Goal: Task Accomplishment & Management: Manage account settings

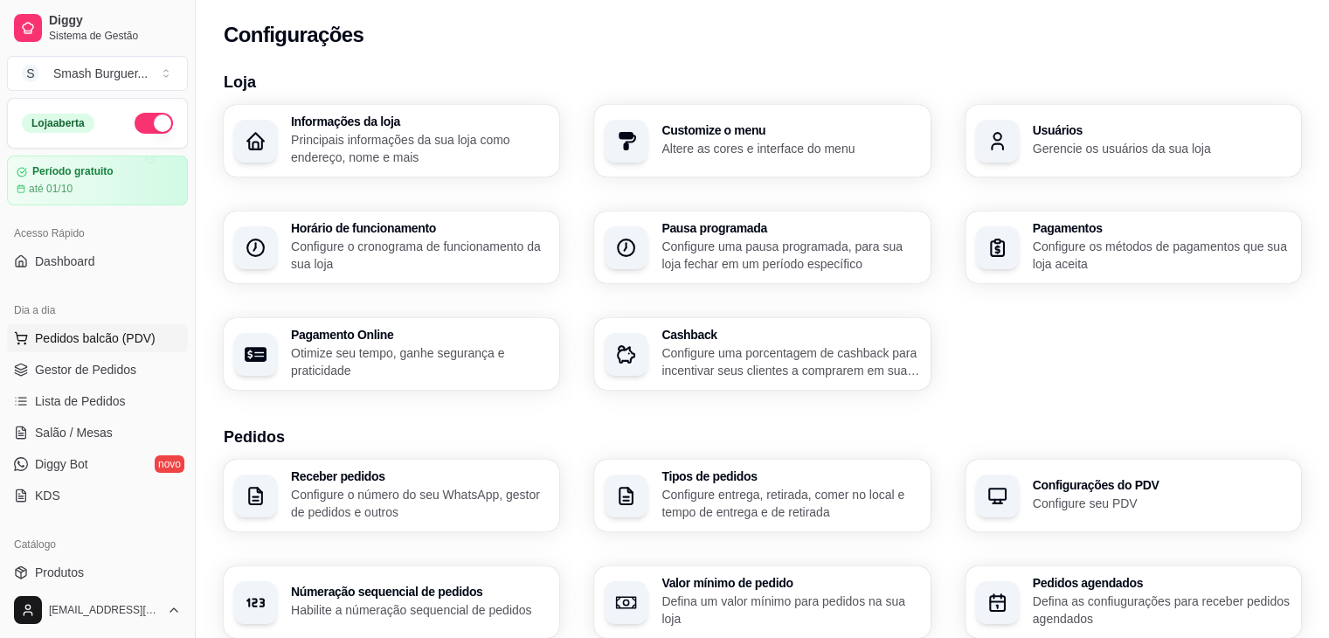
click at [128, 336] on span "Pedidos balcão (PDV)" at bounding box center [95, 337] width 121 height 17
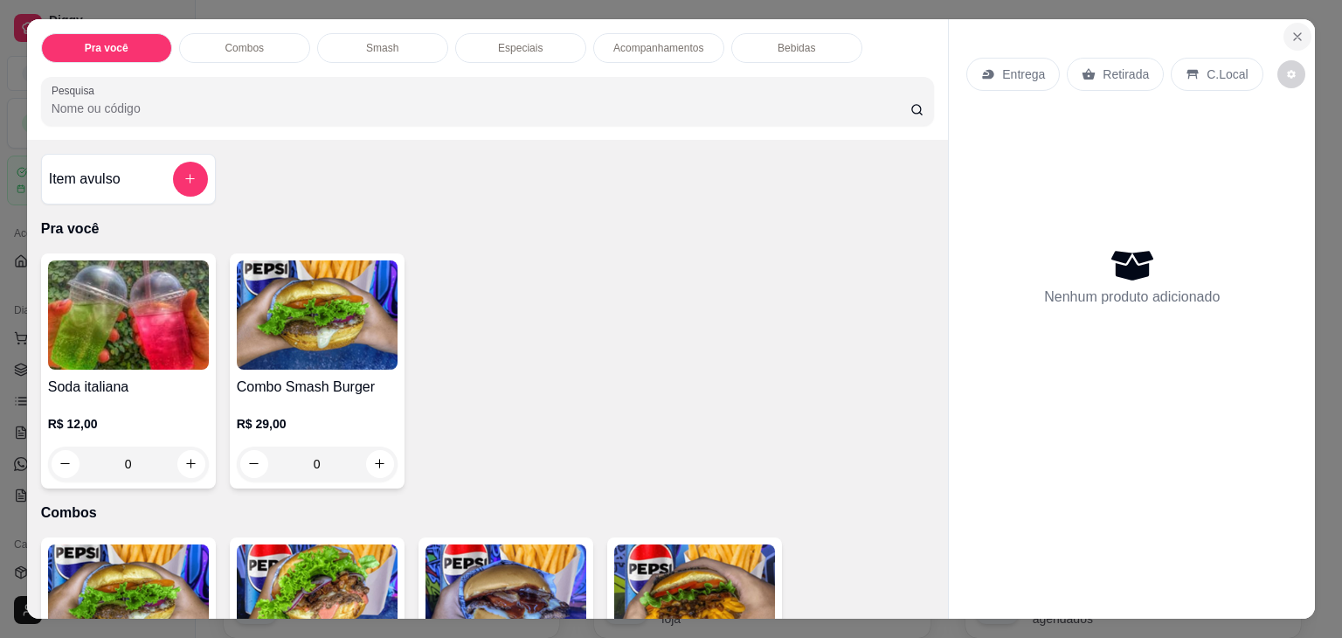
click at [1291, 30] on icon "Close" at bounding box center [1298, 37] width 14 height 14
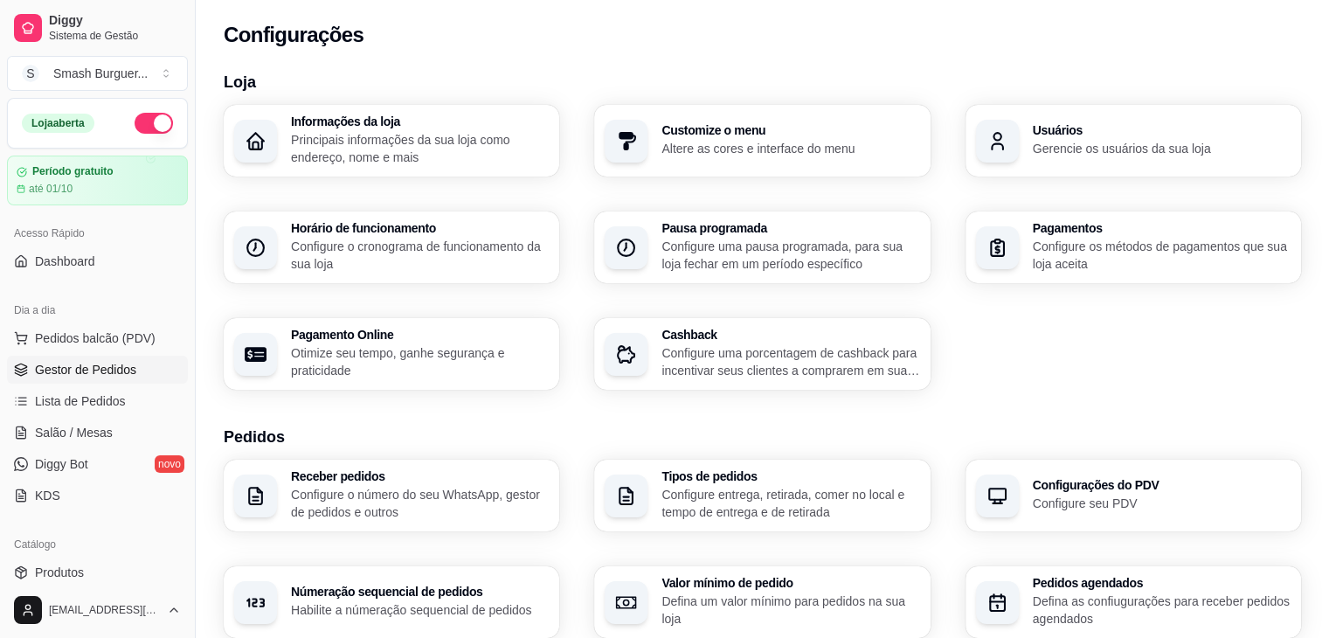
click at [146, 366] on link "Gestor de Pedidos" at bounding box center [97, 370] width 181 height 28
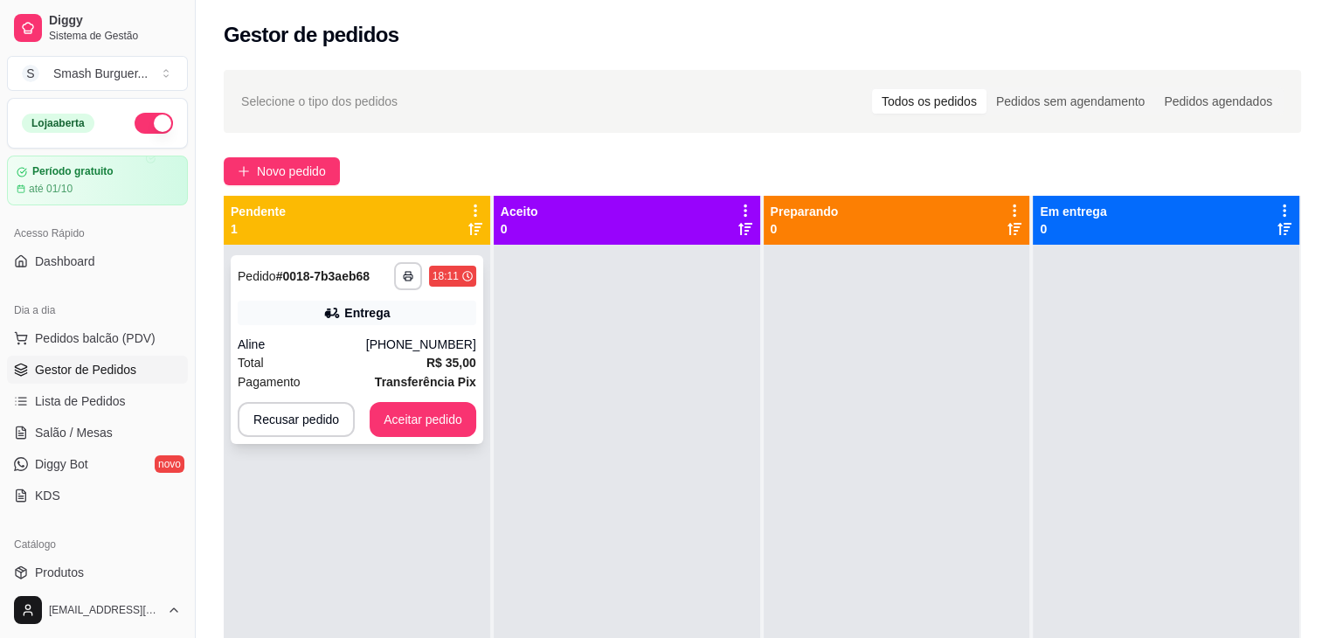
click at [415, 414] on button "Aceitar pedido" at bounding box center [423, 419] width 107 height 35
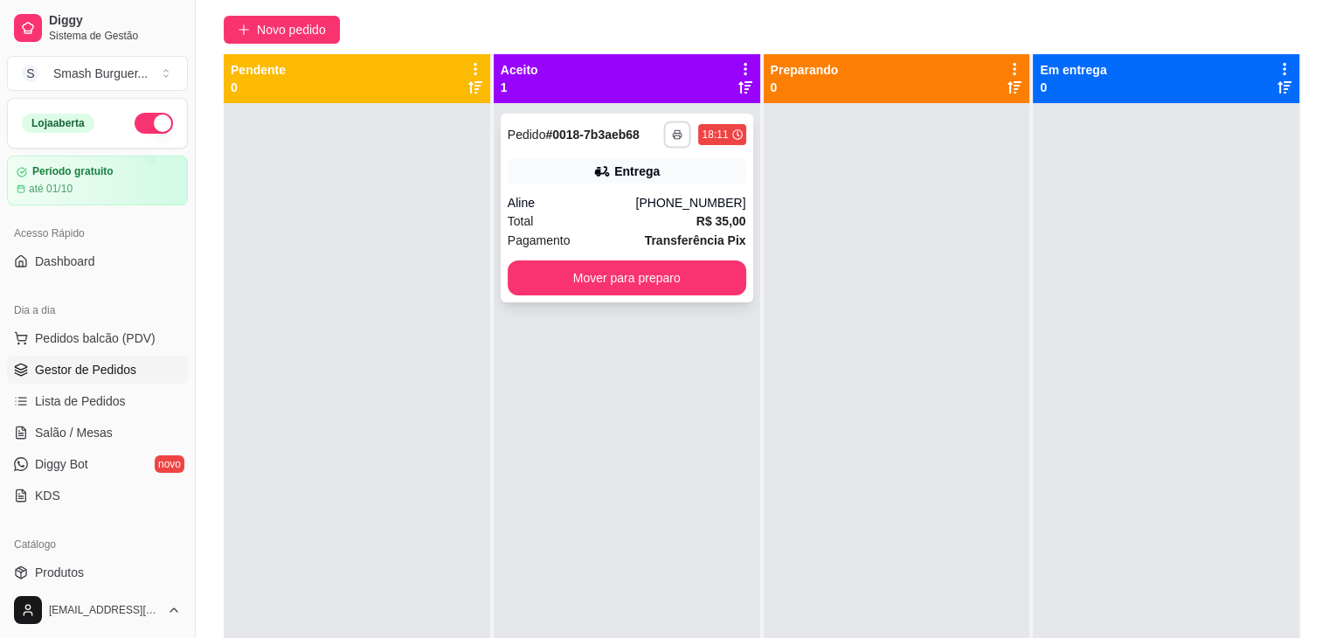
click at [673, 137] on icon "button" at bounding box center [678, 134] width 10 height 10
click at [651, 186] on button "IMPRESSORA" at bounding box center [625, 195] width 122 height 27
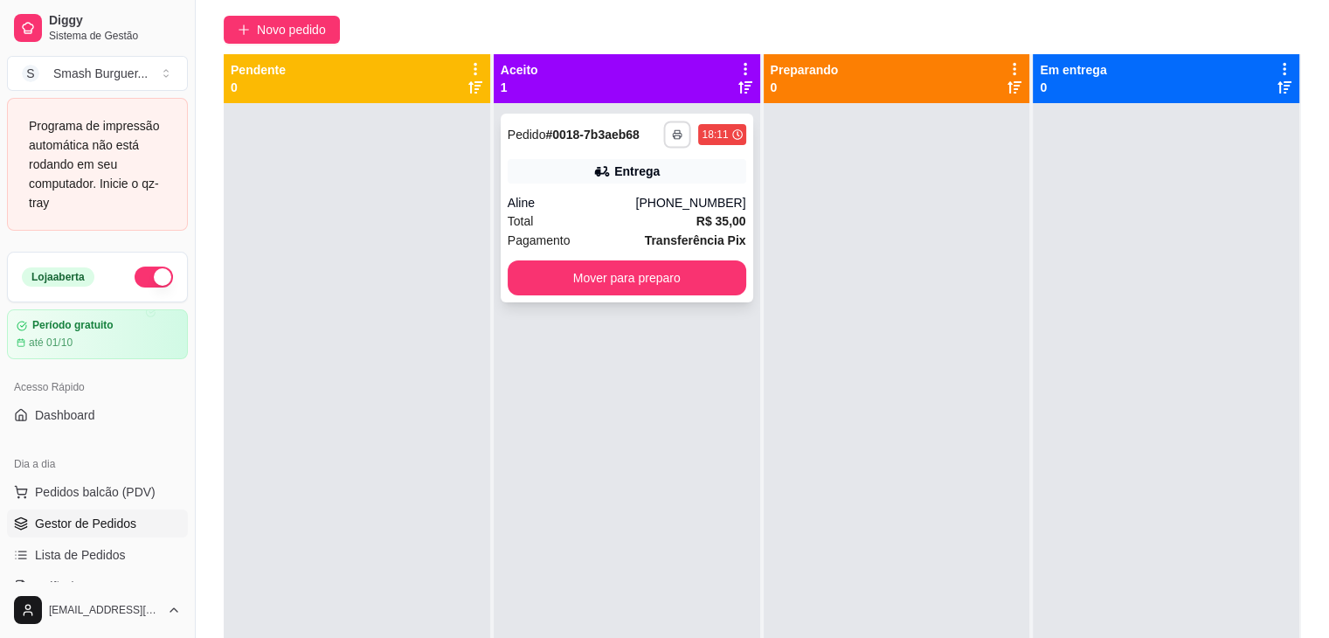
click at [665, 137] on button "button" at bounding box center [677, 134] width 27 height 27
click at [659, 190] on button "IMPRESSORA" at bounding box center [625, 196] width 127 height 28
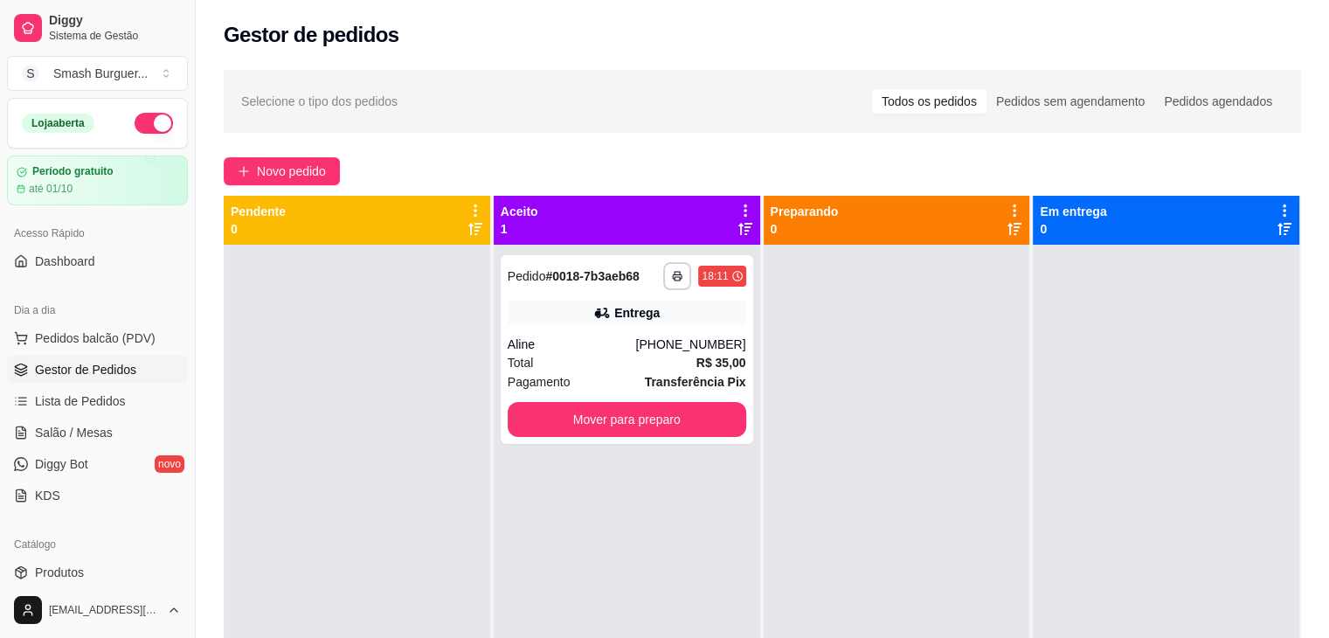
scroll to position [619, 0]
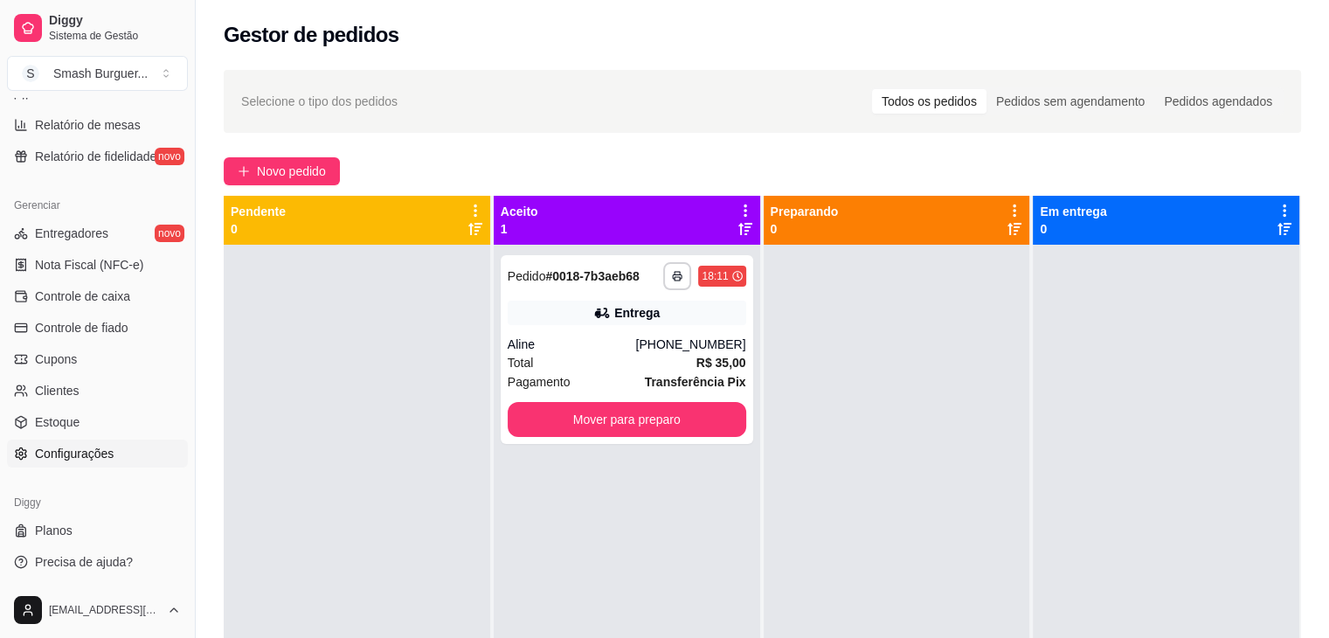
click at [61, 452] on span "Configurações" at bounding box center [74, 453] width 79 height 17
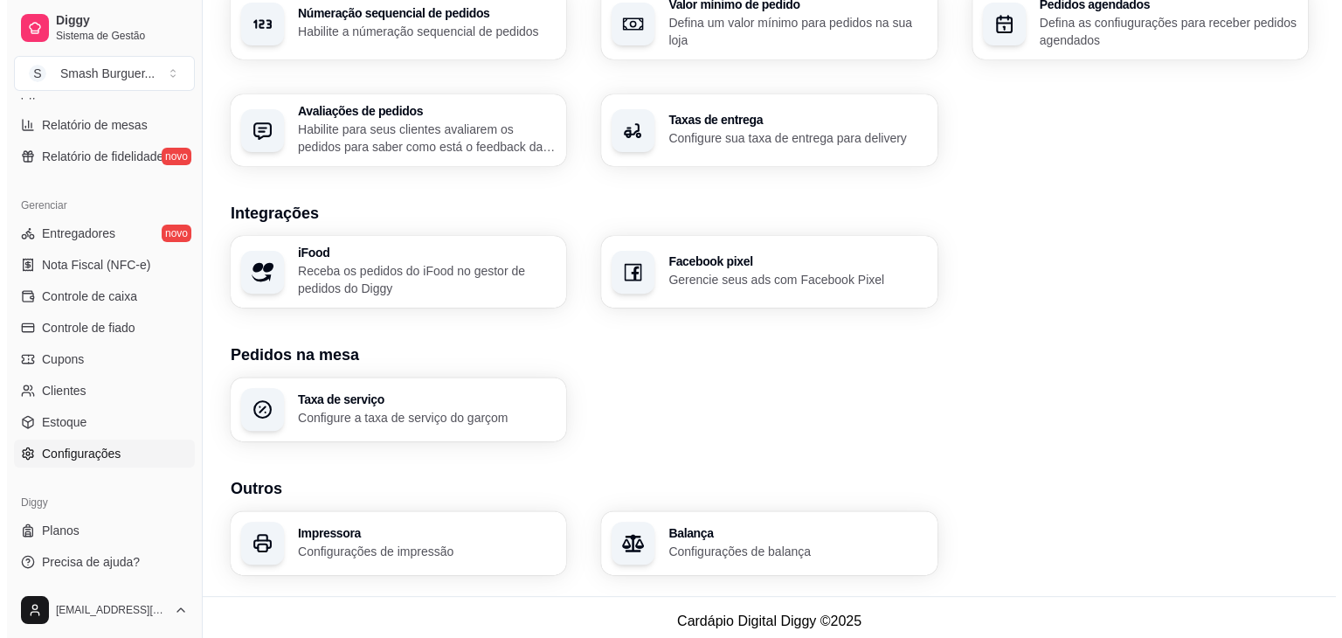
scroll to position [586, 0]
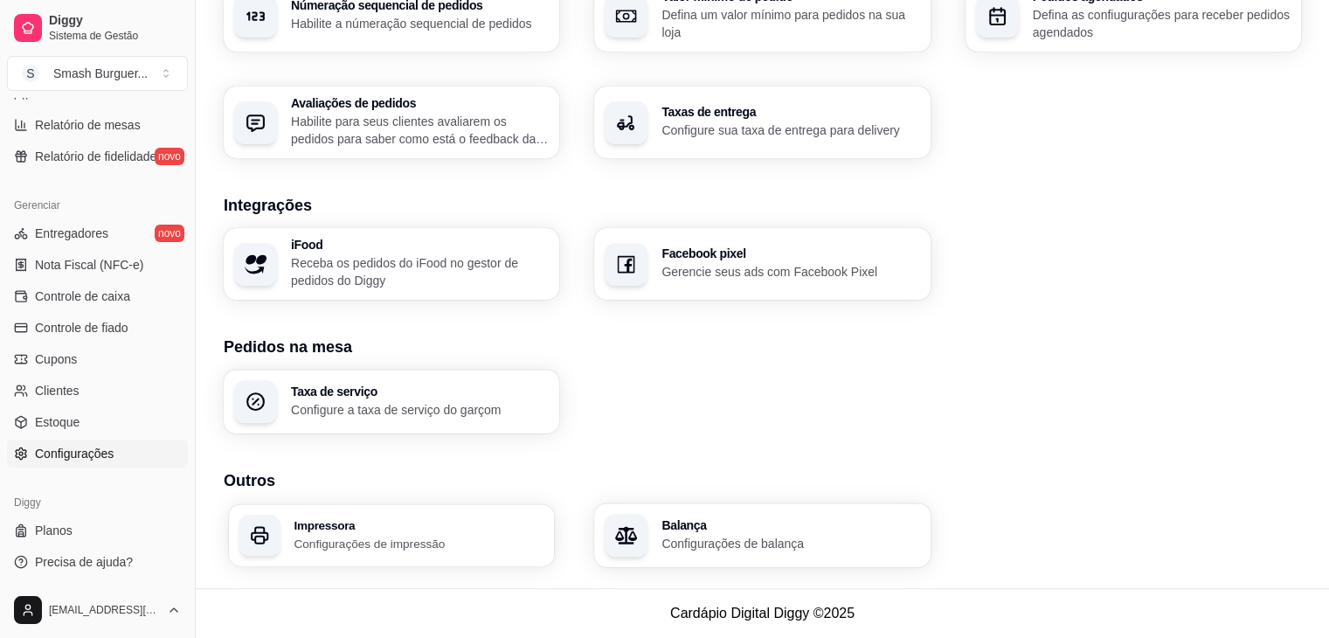
click at [322, 528] on h3 "Impressora" at bounding box center [419, 525] width 250 height 12
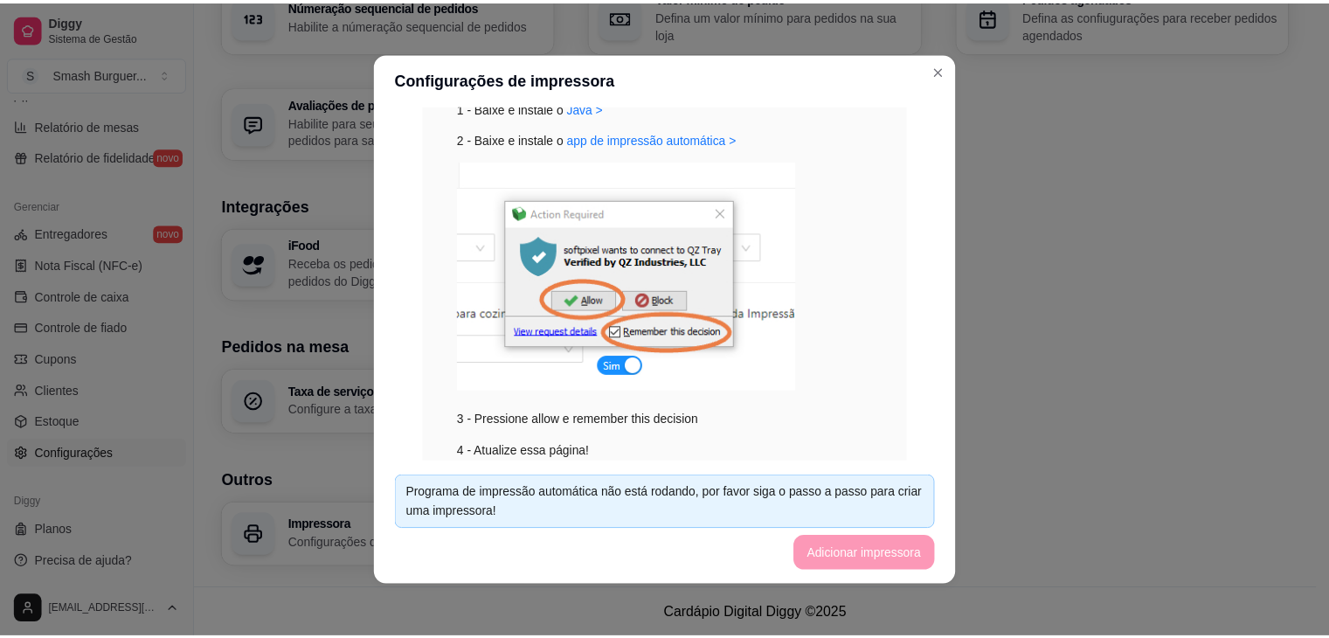
scroll to position [0, 0]
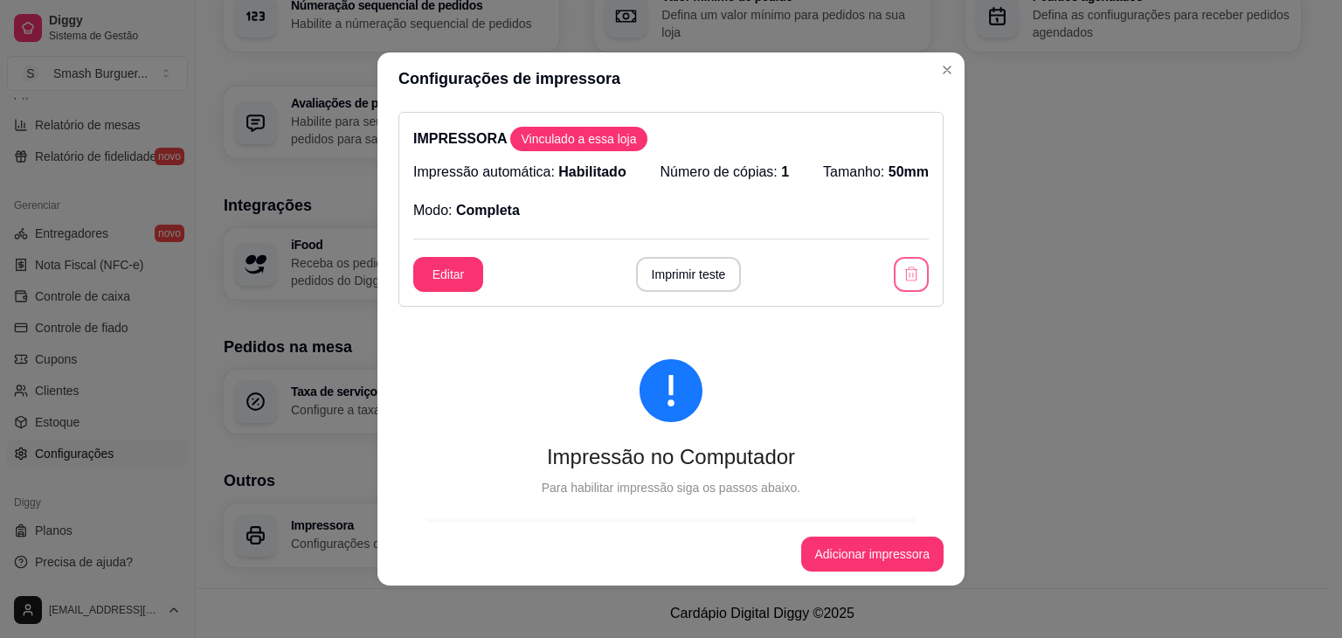
click at [903, 270] on icon "button" at bounding box center [911, 274] width 17 height 17
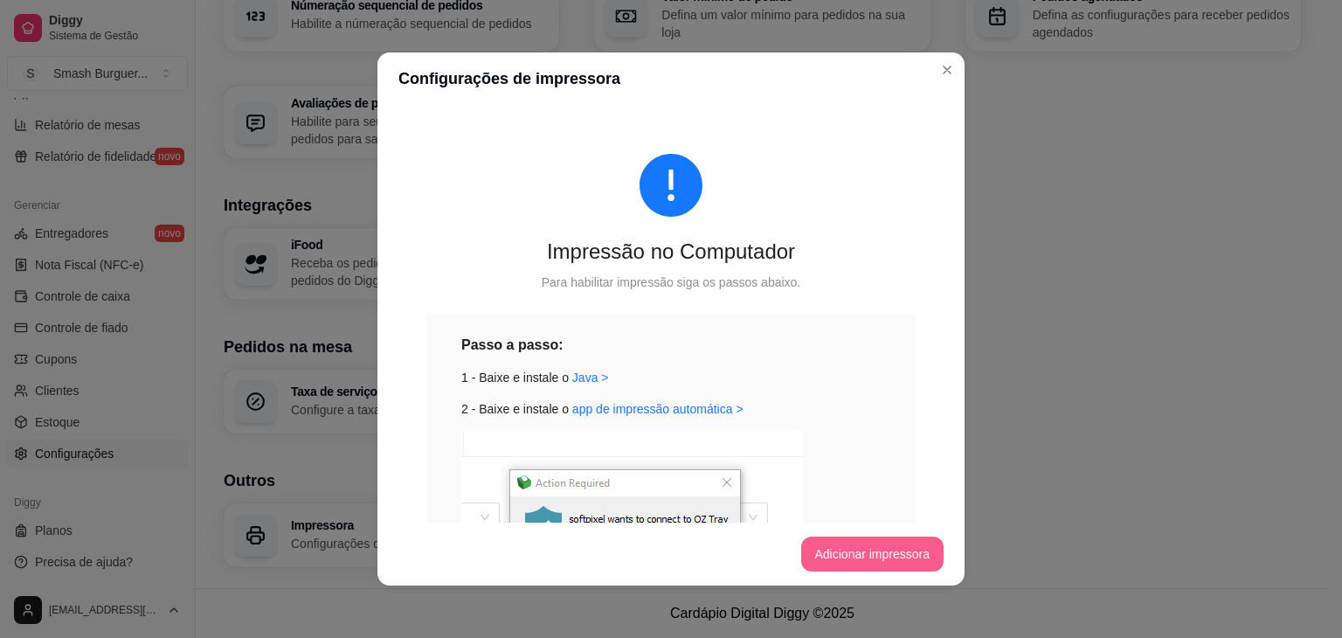
click at [847, 567] on button "Adicionar impressora" at bounding box center [872, 553] width 143 height 35
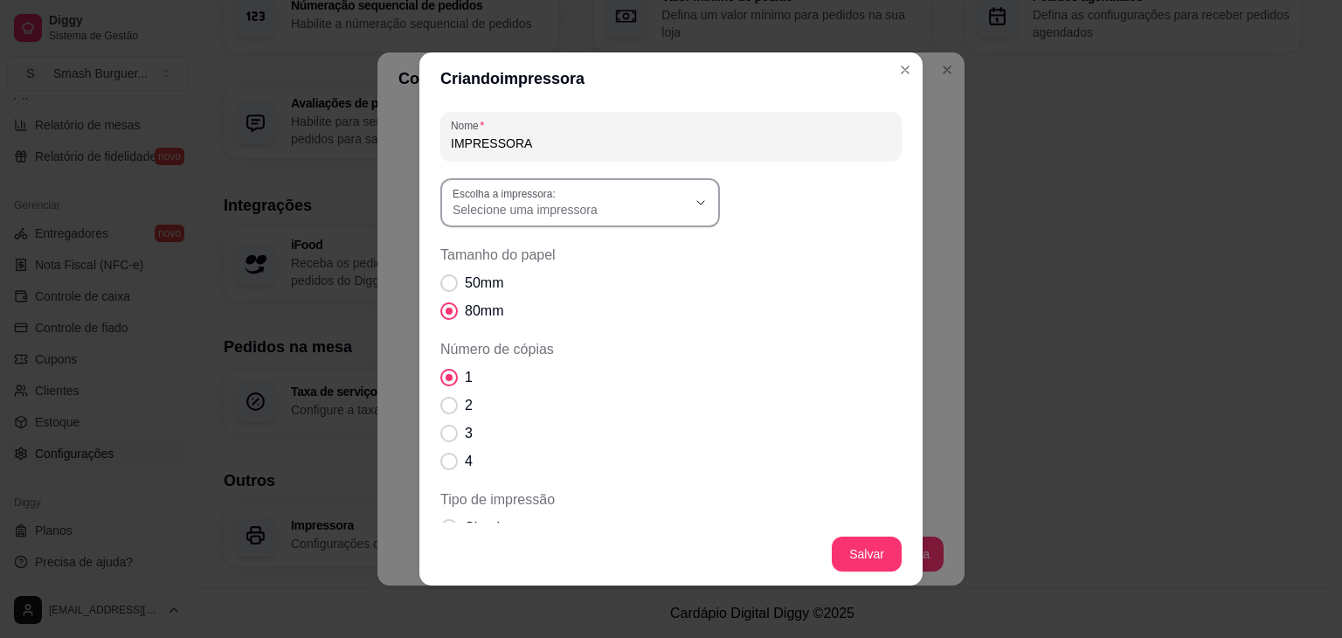
click at [654, 212] on span "Selecione uma impressora" at bounding box center [570, 209] width 234 height 17
click at [510, 280] on span "Térmica 2026" at bounding box center [565, 280] width 225 height 17
type input "Térmica 2026"
select select "Térmica 2026"
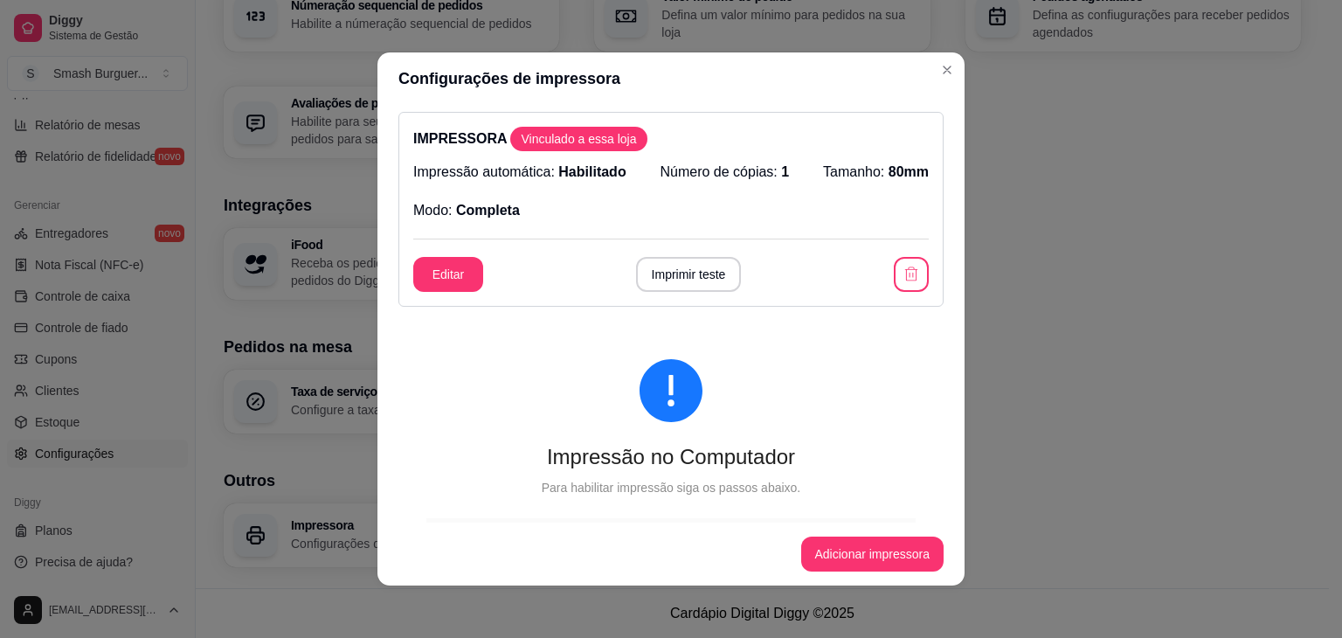
click at [682, 281] on button "Imprimir teste" at bounding box center [689, 274] width 106 height 35
click at [433, 268] on button "Editar" at bounding box center [448, 274] width 70 height 35
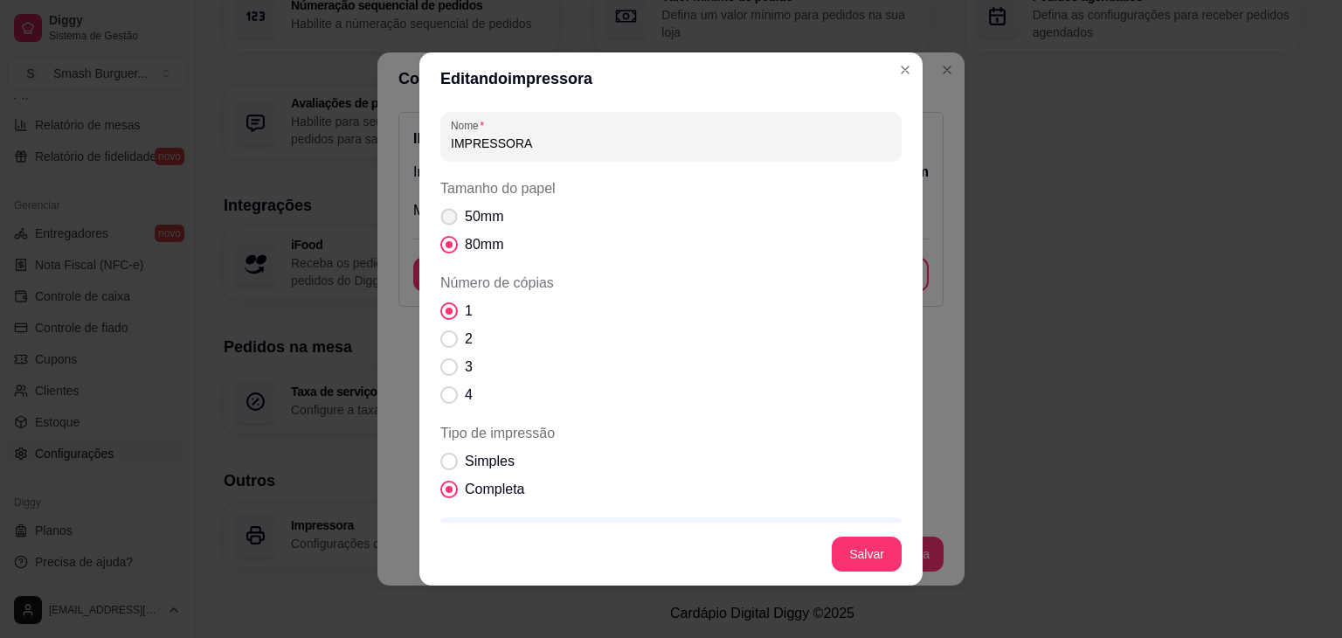
click at [445, 218] on span "Tamanho do papel" at bounding box center [449, 217] width 17 height 17
click at [445, 220] on input "50mm" at bounding box center [445, 225] width 11 height 11
radio input "true"
click at [849, 529] on footer "Salvar" at bounding box center [670, 554] width 503 height 63
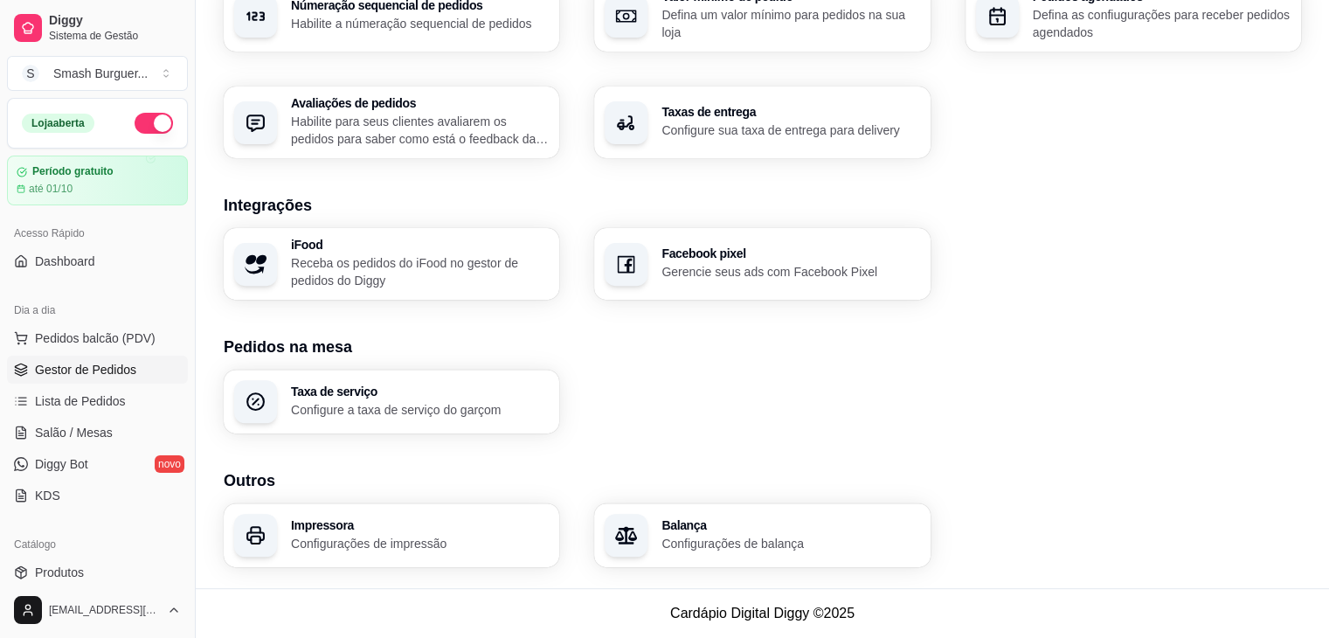
click at [53, 365] on span "Gestor de Pedidos" at bounding box center [85, 369] width 101 height 17
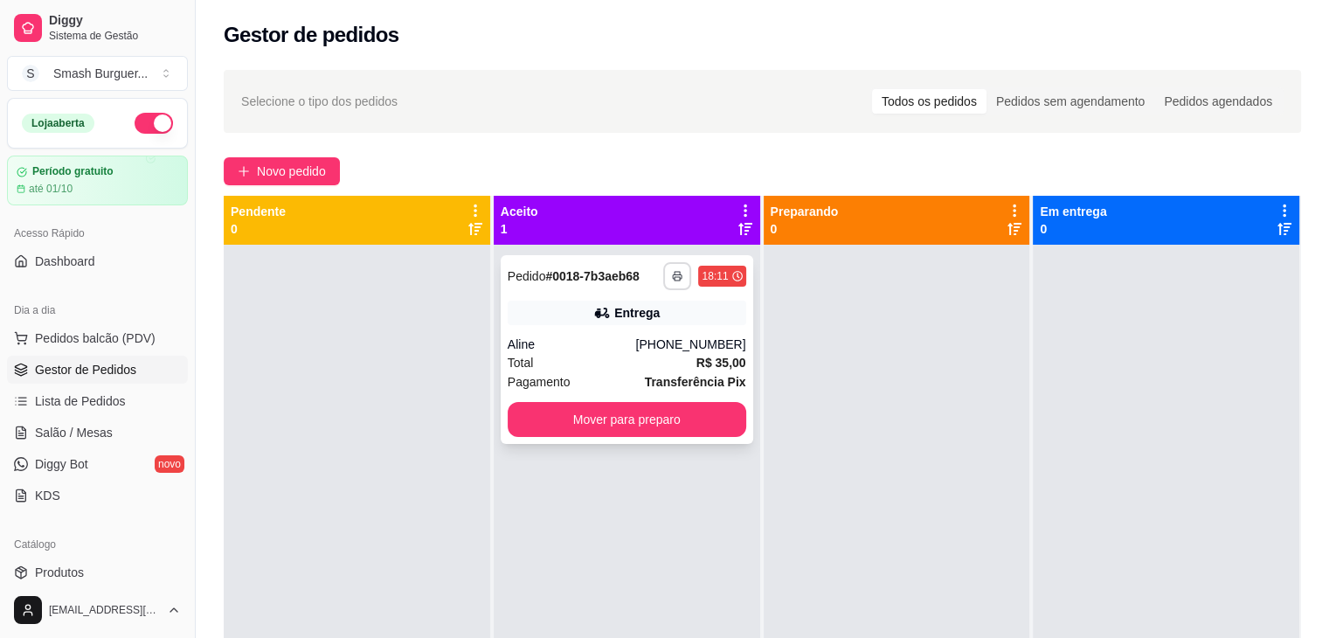
click at [672, 280] on icon "button" at bounding box center [677, 276] width 10 height 10
click at [617, 336] on button "IMPRESSORA" at bounding box center [625, 337] width 127 height 28
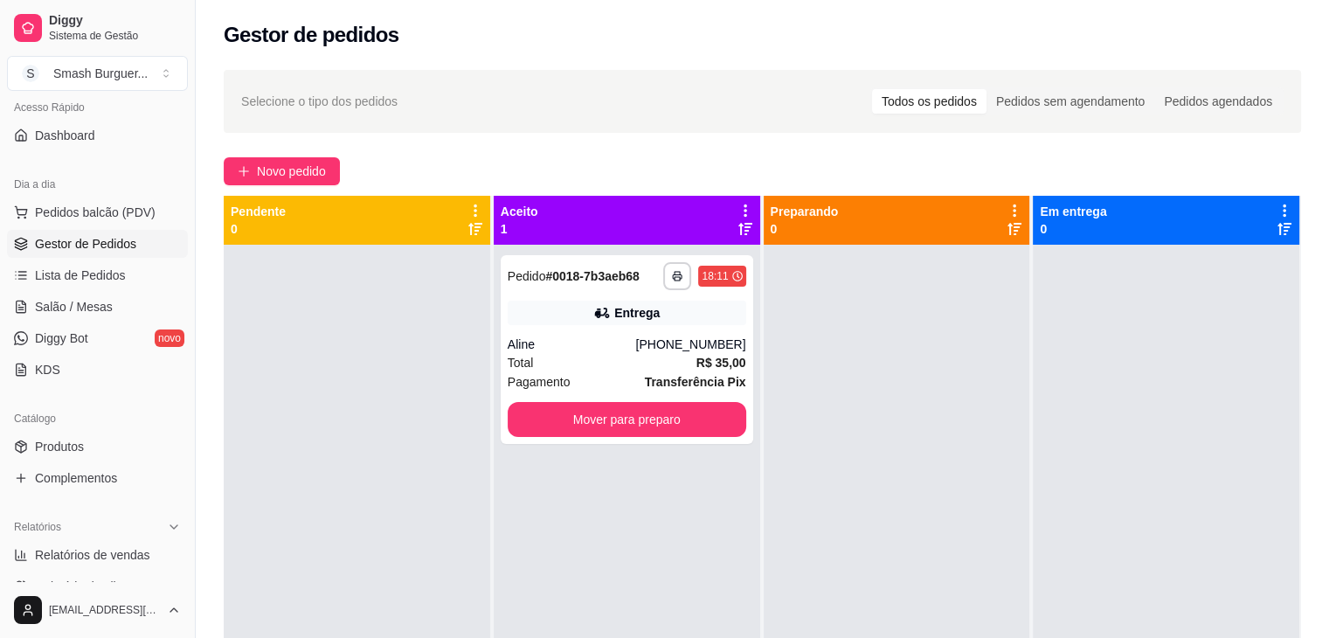
scroll to position [128, 0]
click at [100, 438] on link "Produtos" at bounding box center [97, 444] width 181 height 28
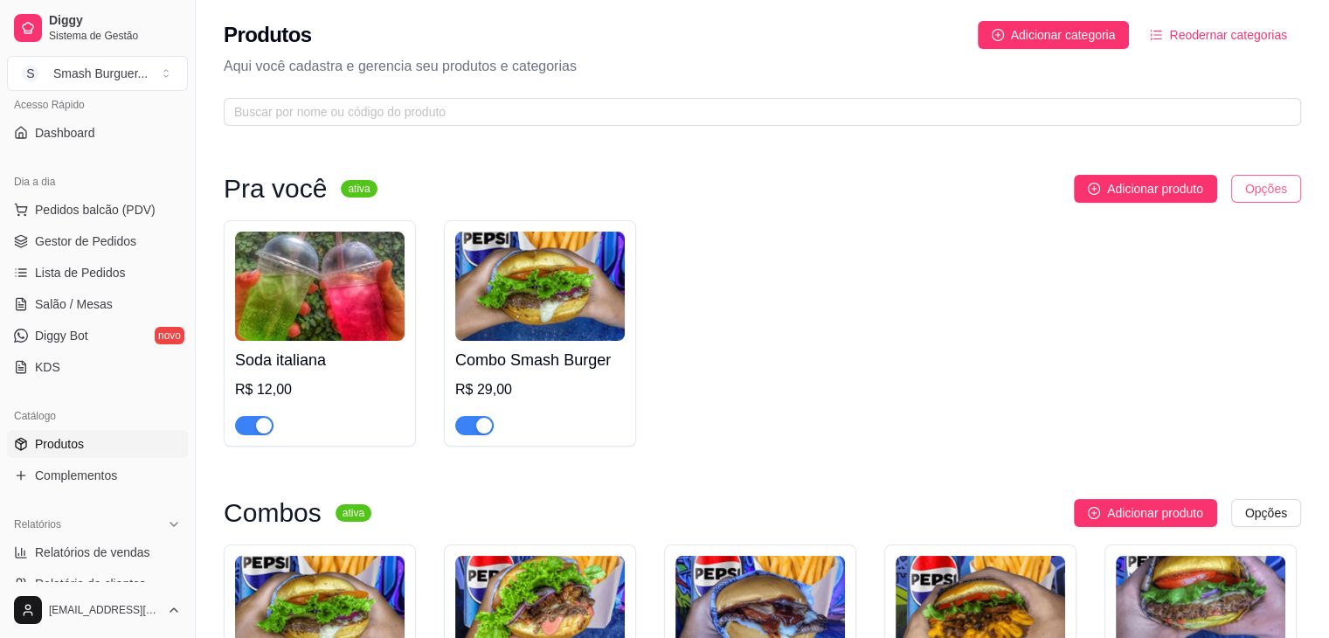
click at [1277, 199] on html "Diggy Sistema de Gestão S Smash Burguer ... Loja aberta Período gratuito até 01…" at bounding box center [664, 319] width 1329 height 638
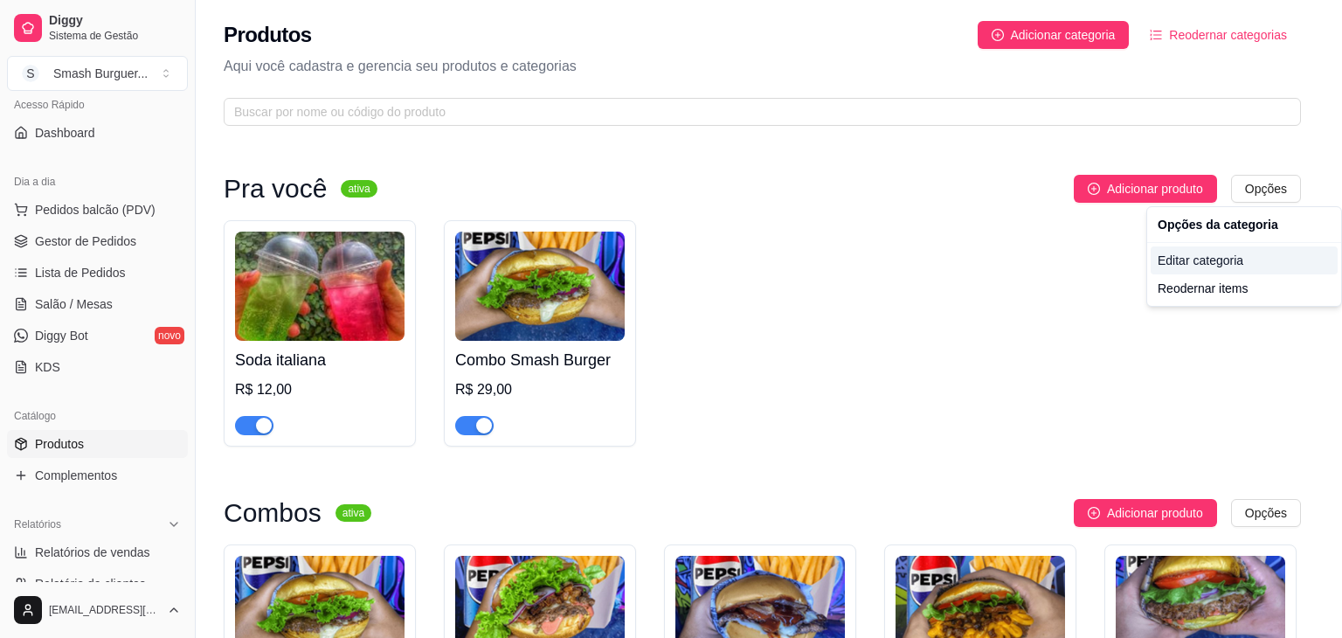
click at [1186, 265] on div "Editar categoria" at bounding box center [1244, 260] width 187 height 28
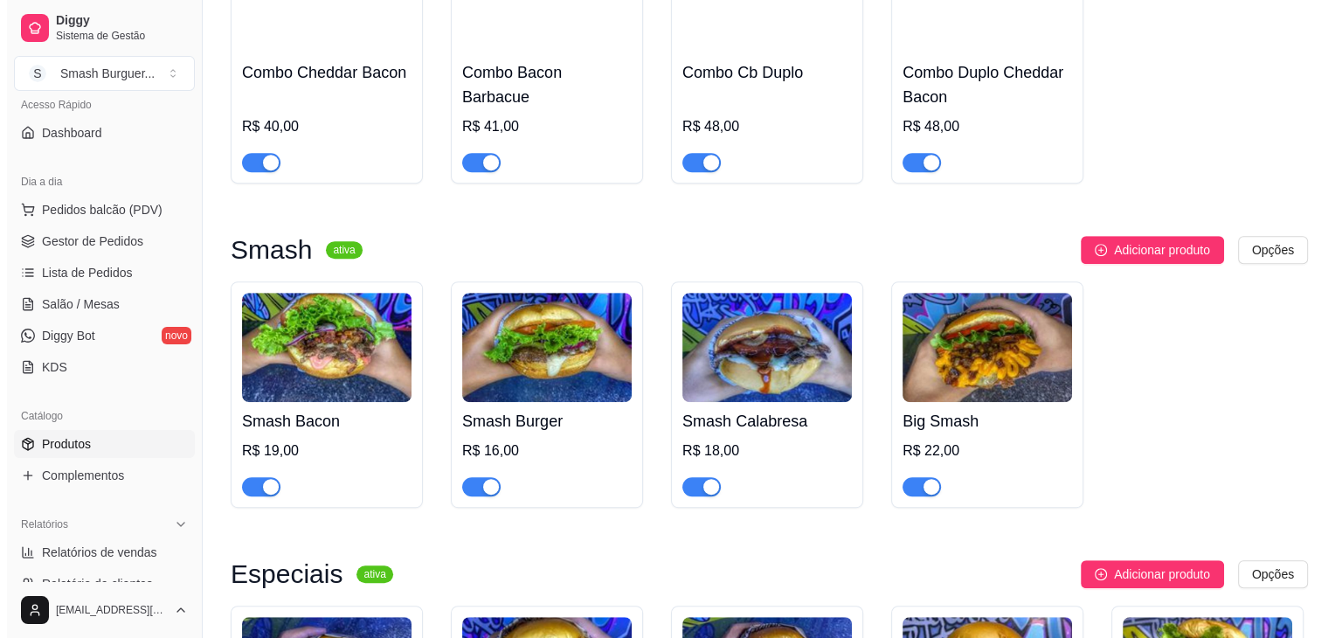
scroll to position [981, 0]
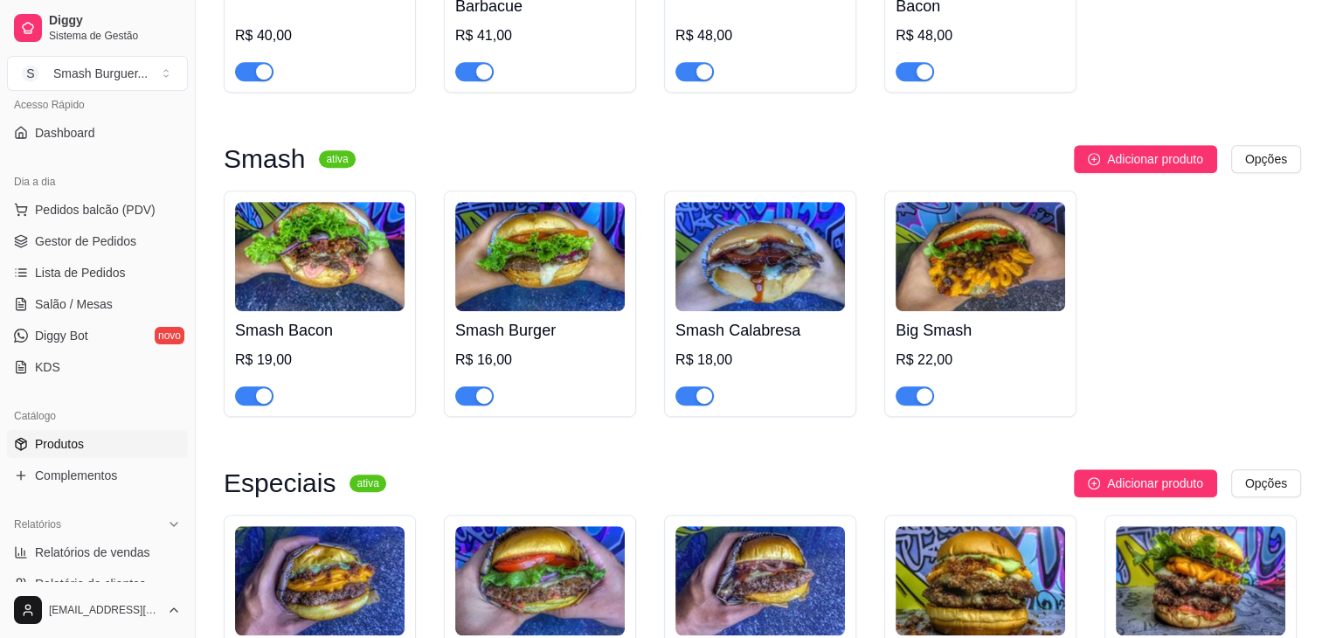
click at [1051, 274] on img at bounding box center [981, 256] width 170 height 109
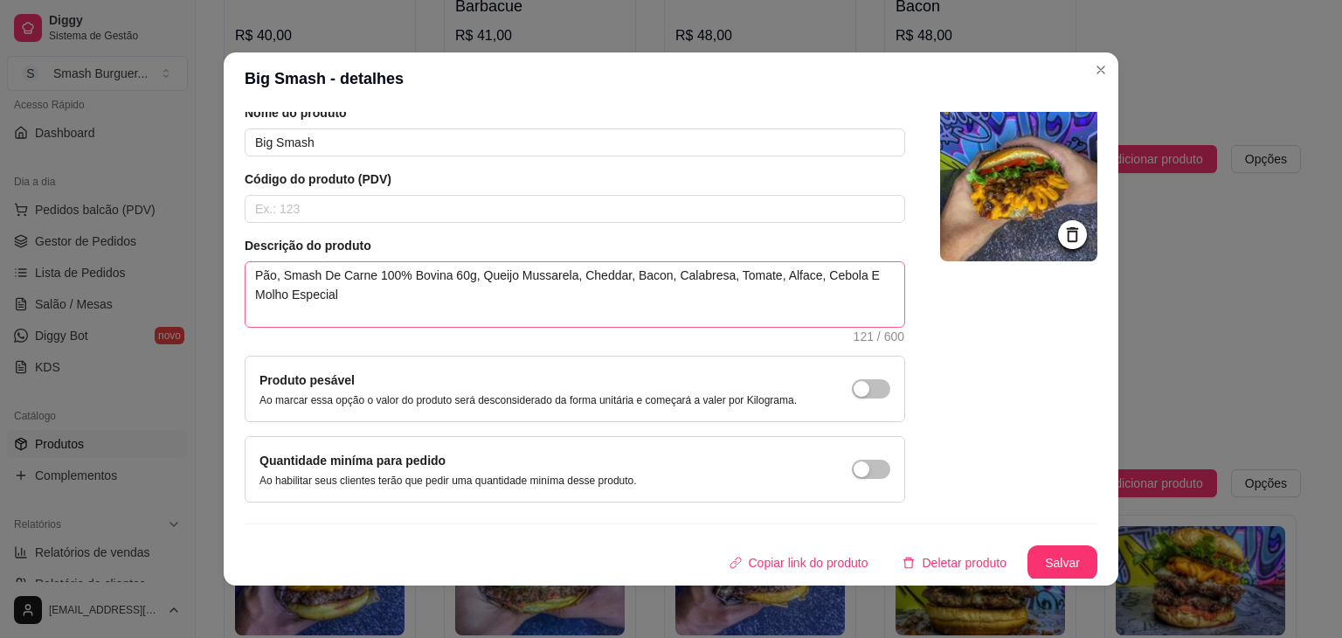
scroll to position [0, 0]
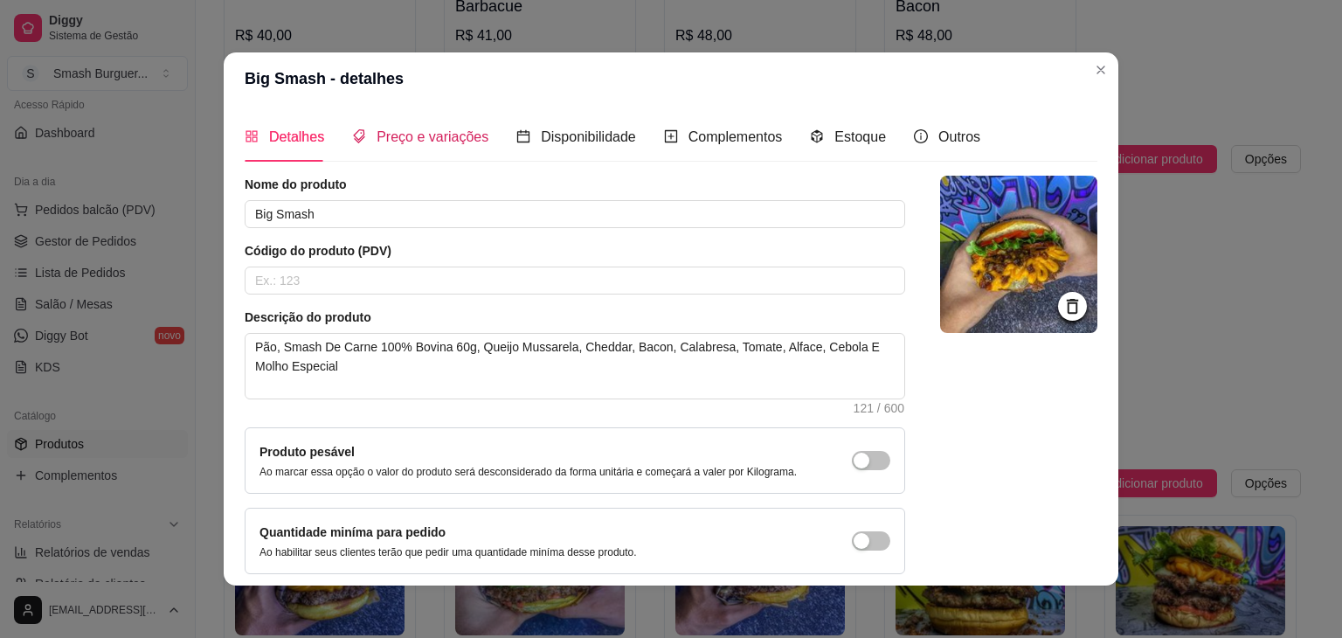
click at [407, 130] on span "Preço e variações" at bounding box center [433, 136] width 112 height 15
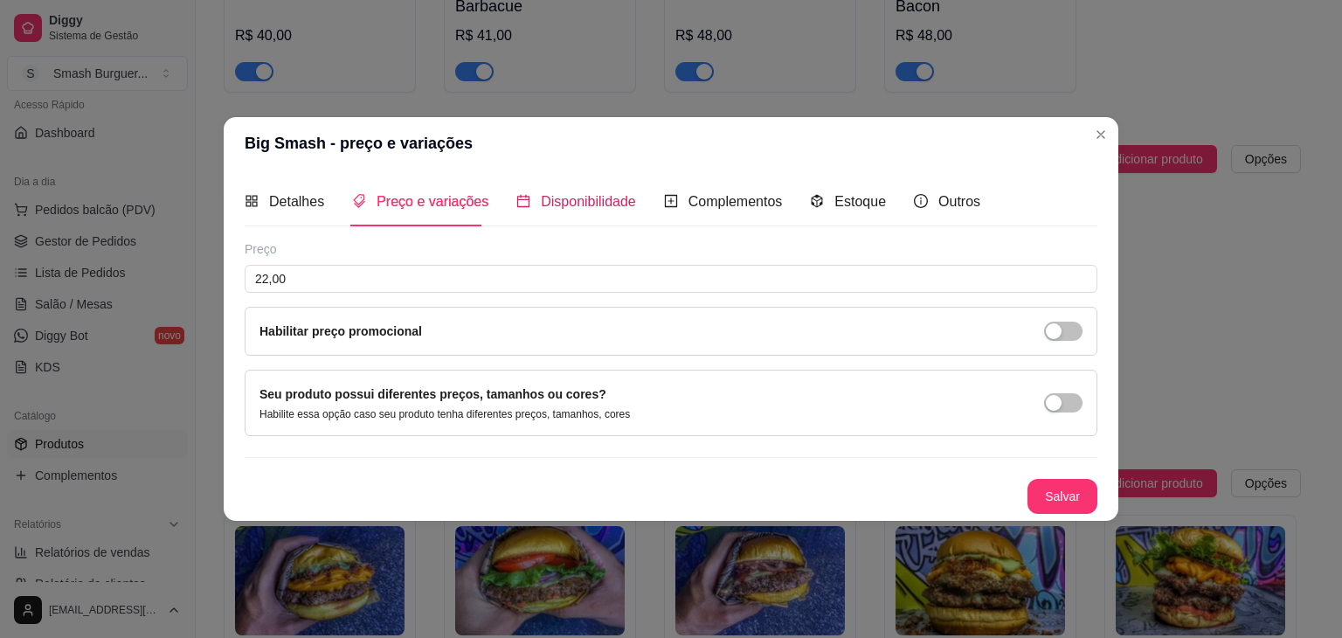
click at [555, 199] on span "Disponibilidade" at bounding box center [588, 201] width 95 height 15
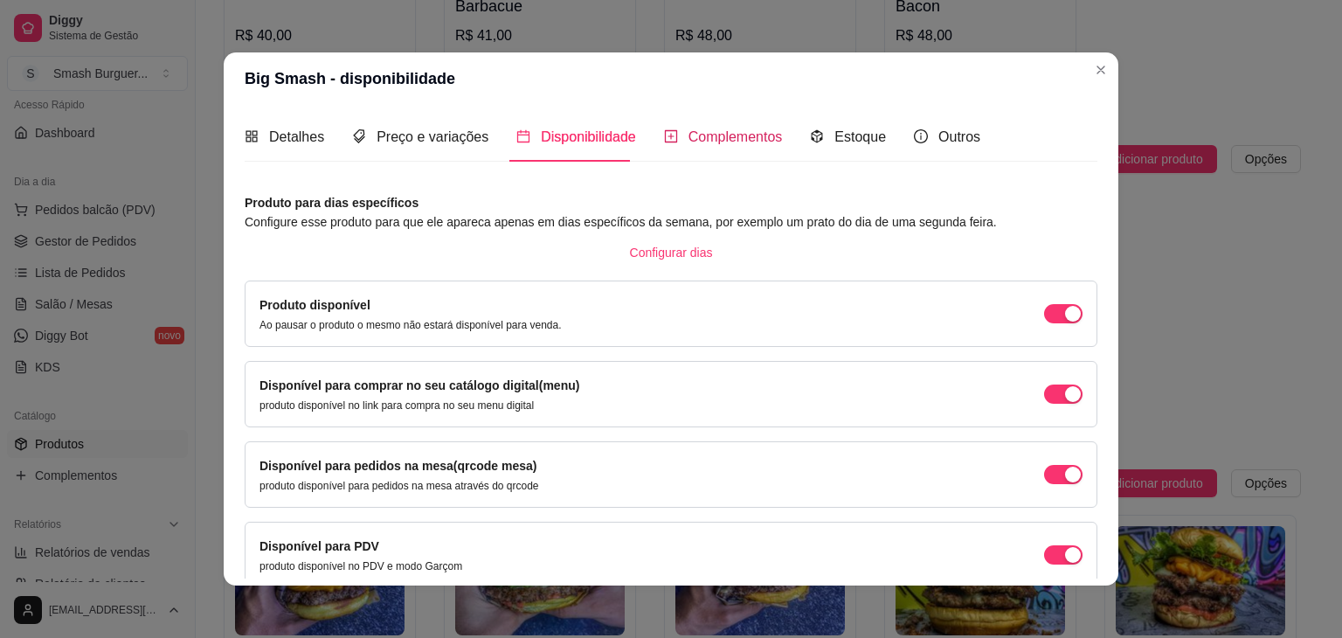
click at [697, 142] on span "Complementos" at bounding box center [736, 136] width 94 height 15
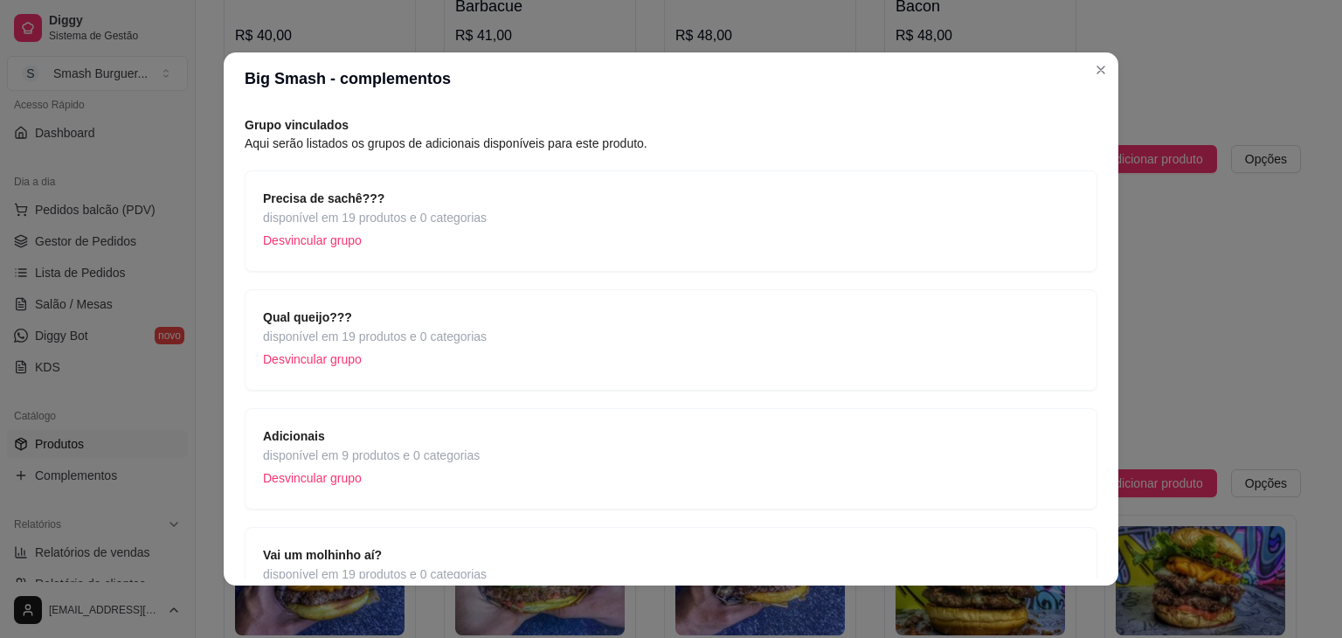
scroll to position [52, 0]
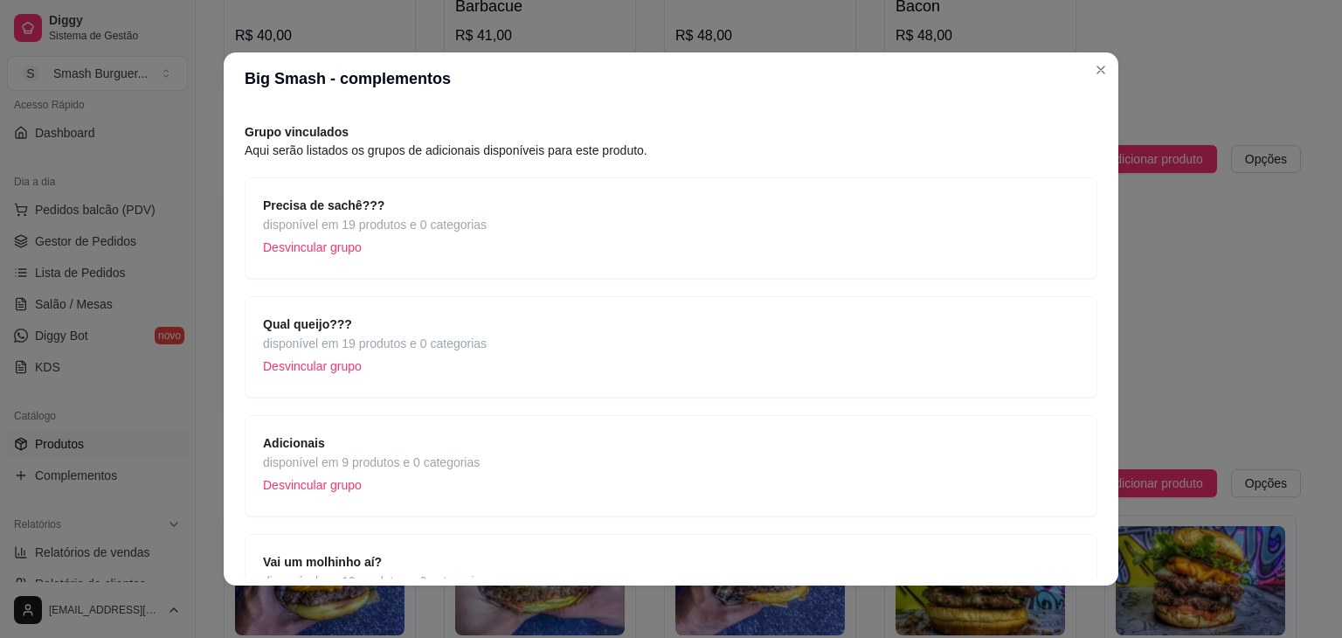
click at [322, 367] on p "Desvincular grupo" at bounding box center [375, 366] width 224 height 26
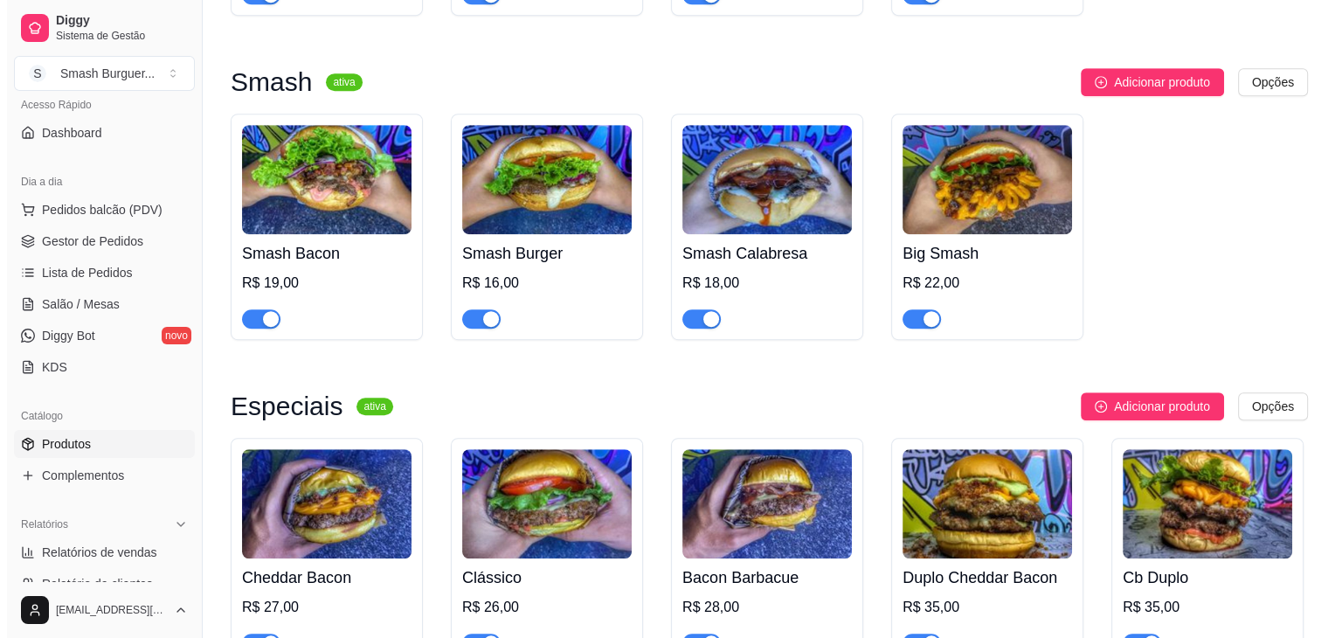
scroll to position [1059, 0]
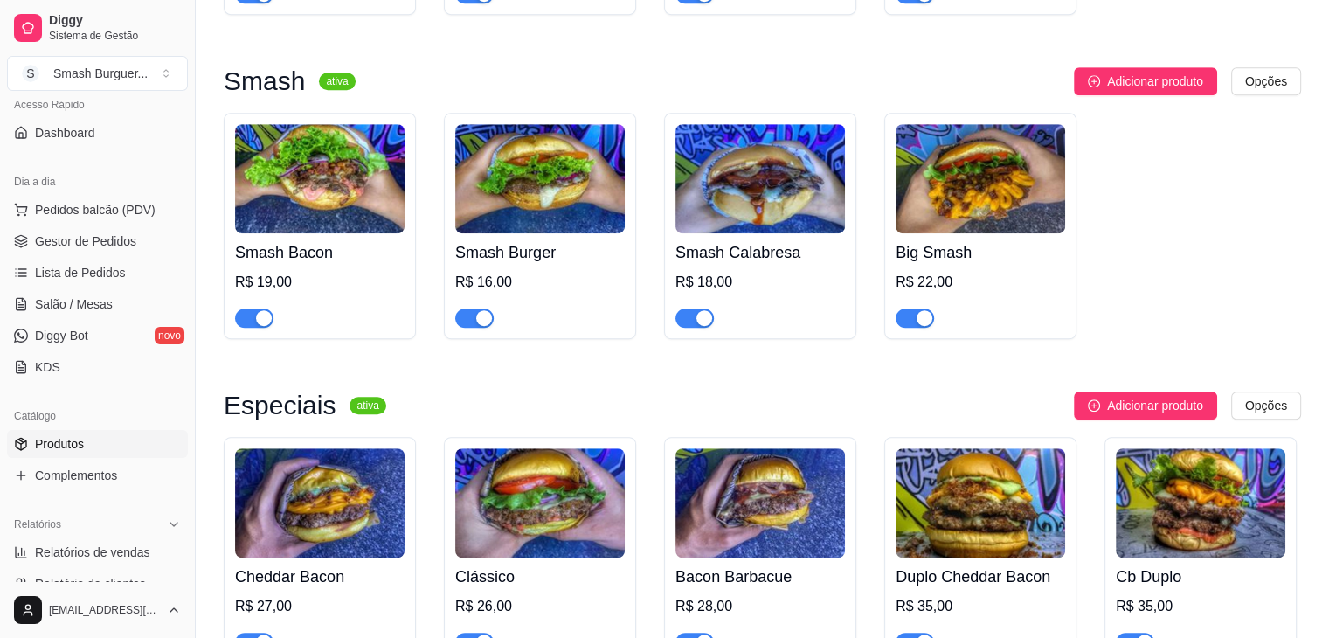
click at [519, 199] on img at bounding box center [540, 178] width 170 height 109
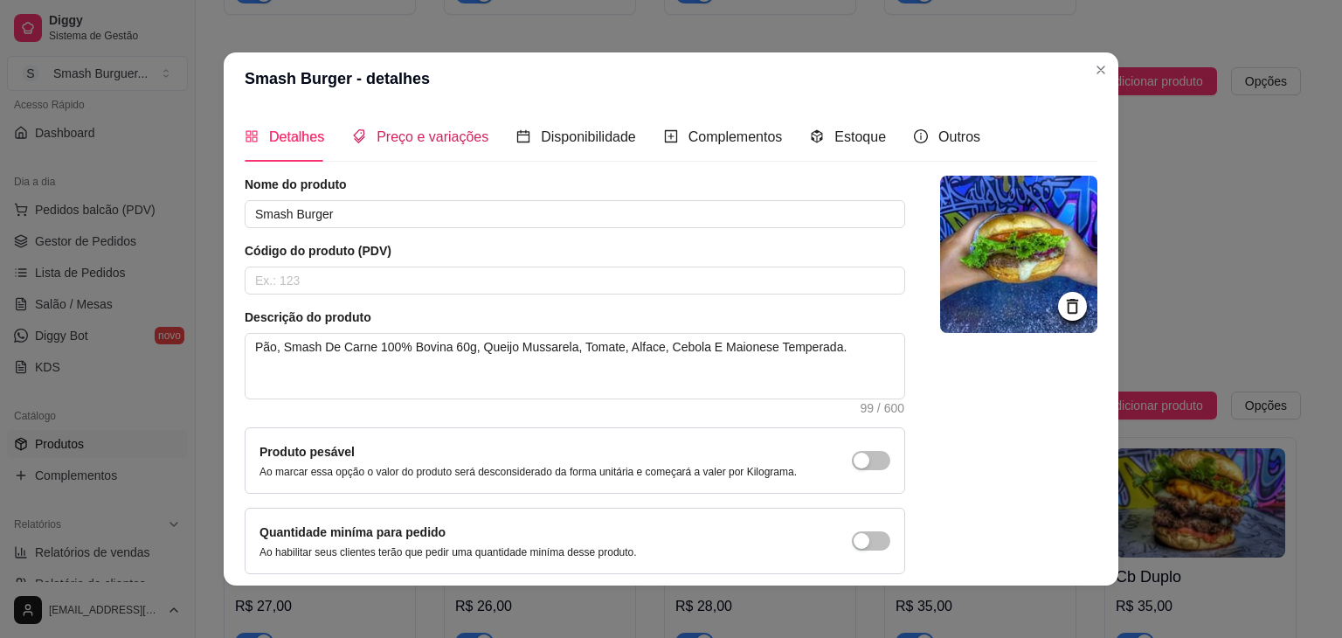
click at [451, 135] on span "Preço e variações" at bounding box center [433, 136] width 112 height 15
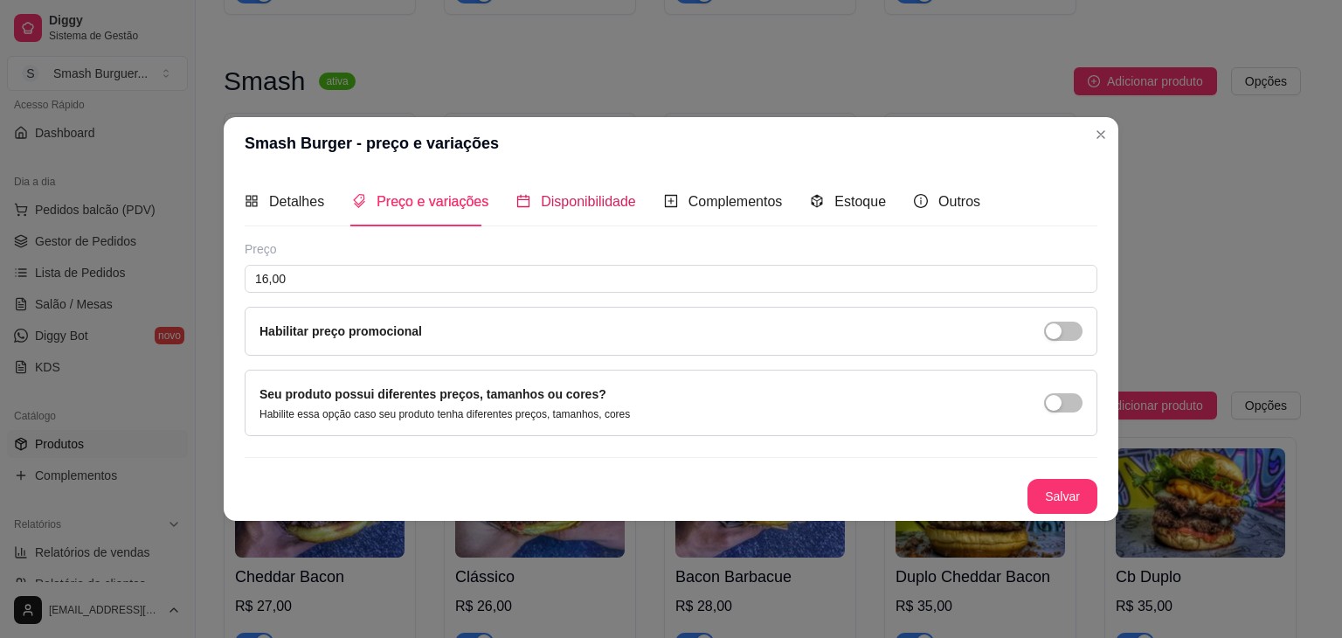
click at [586, 198] on span "Disponibilidade" at bounding box center [588, 201] width 95 height 15
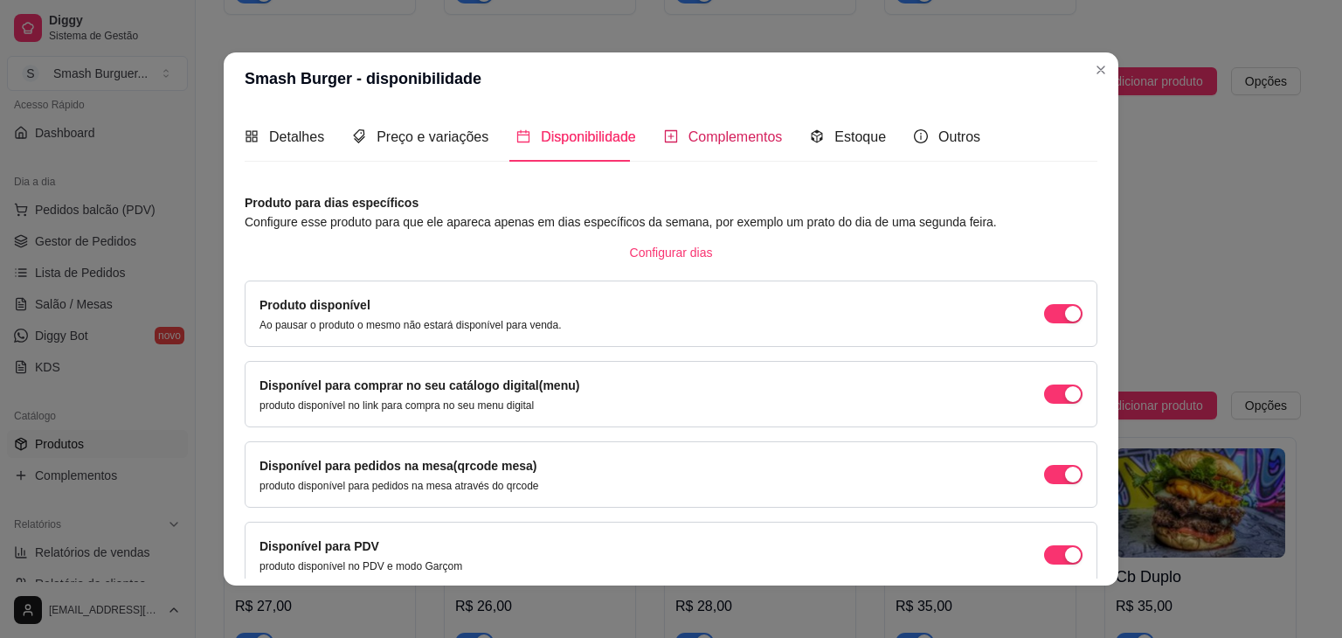
click at [716, 144] on span "Complementos" at bounding box center [736, 136] width 94 height 15
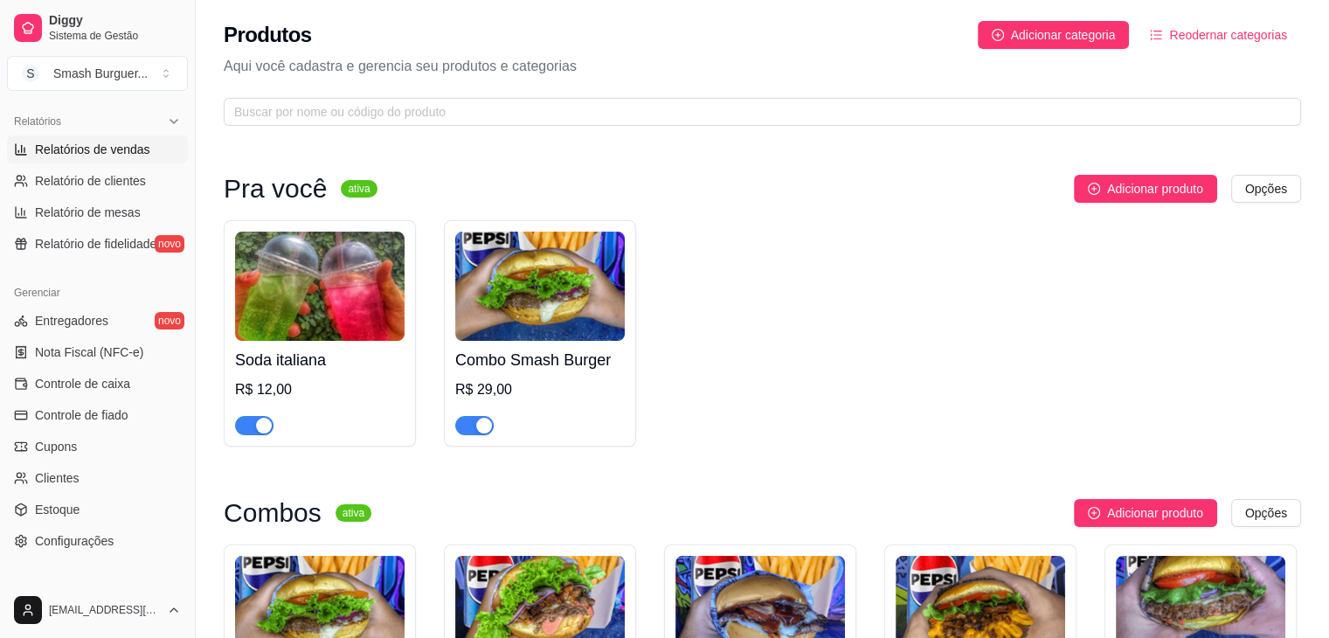
scroll to position [537, 0]
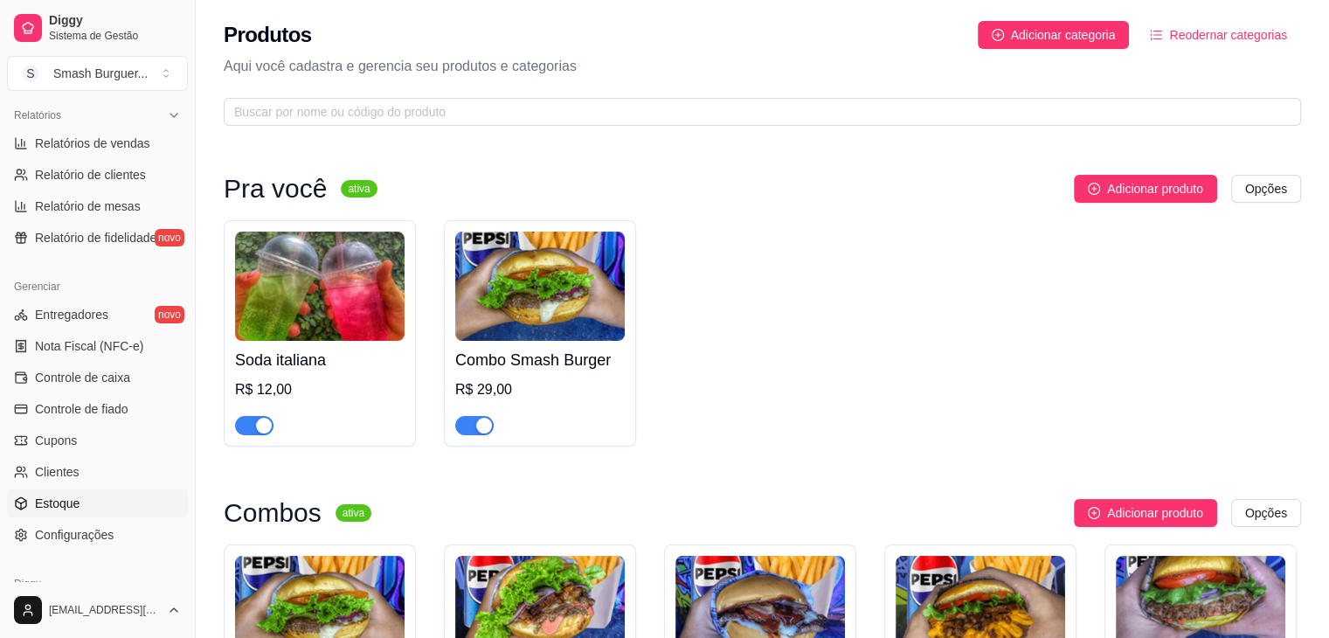
click at [61, 508] on span "Estoque" at bounding box center [57, 503] width 45 height 17
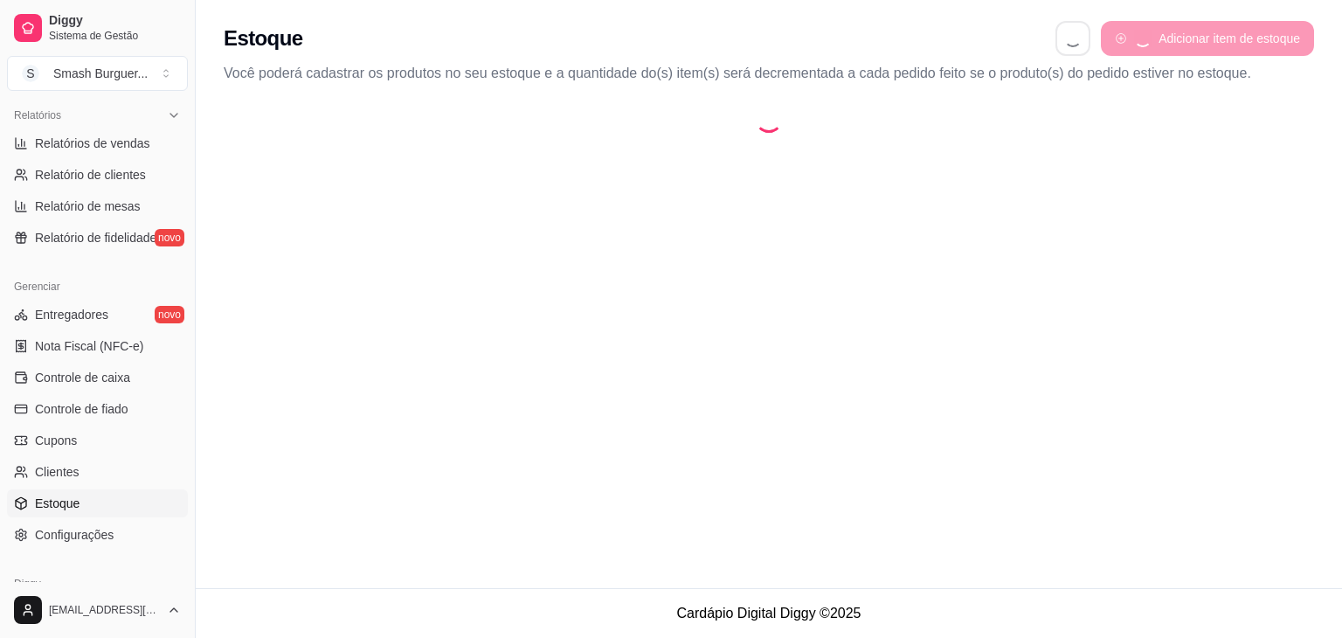
select select "QUANTITY_ORDER"
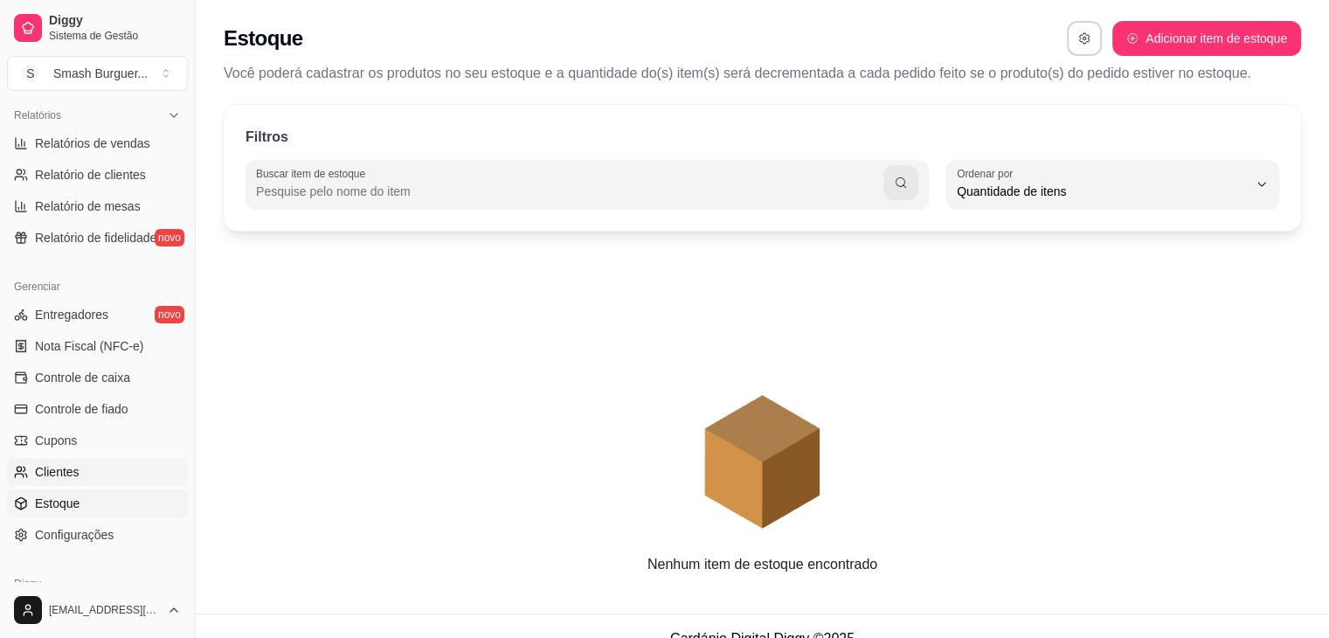
click at [119, 467] on link "Clientes" at bounding box center [97, 472] width 181 height 28
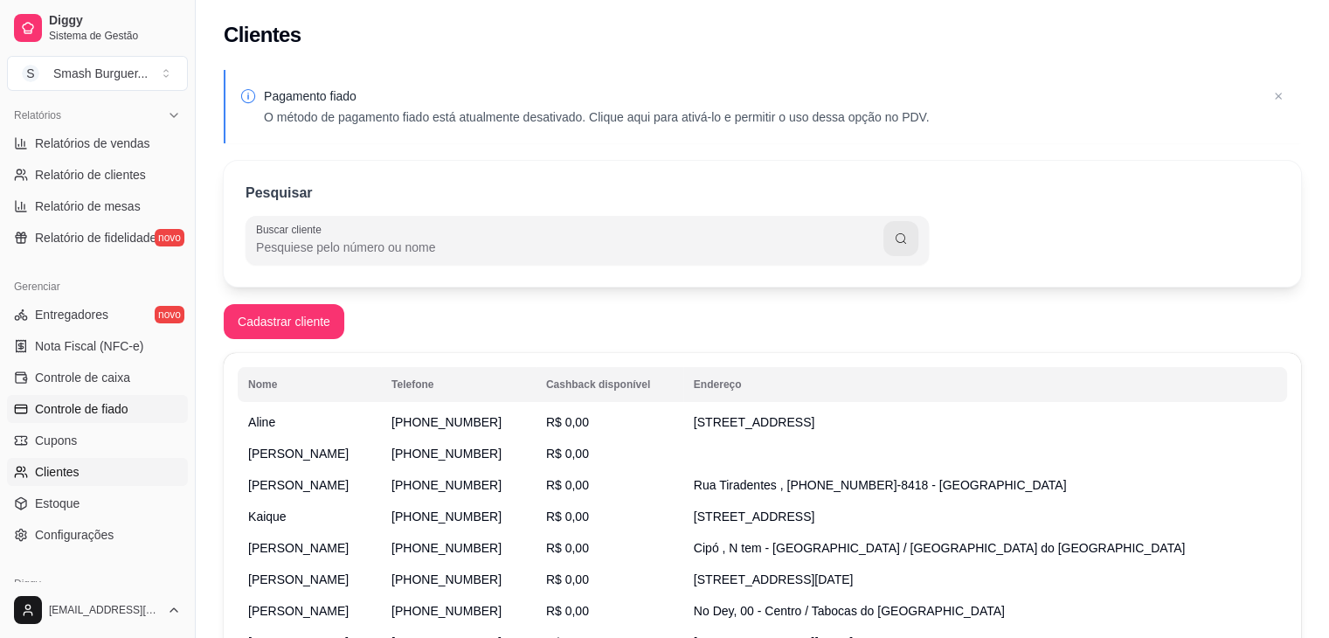
click at [108, 418] on link "Controle de fiado" at bounding box center [97, 409] width 181 height 28
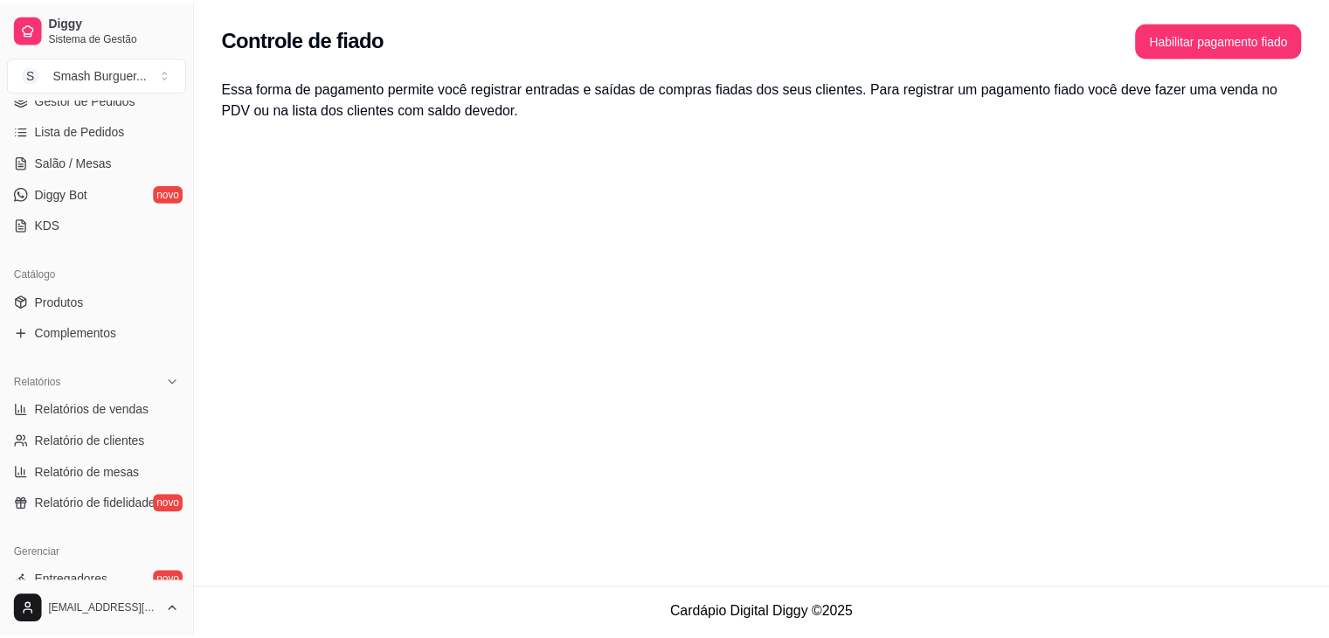
scroll to position [267, 0]
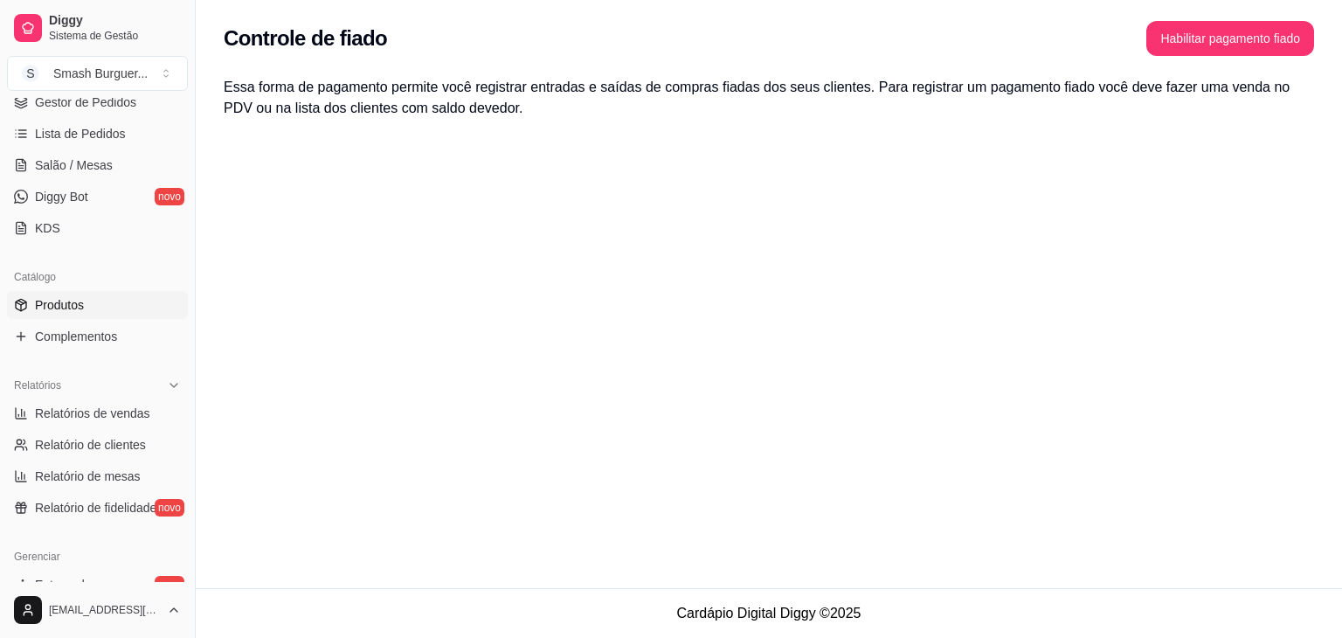
click at [80, 308] on span "Produtos" at bounding box center [59, 304] width 49 height 17
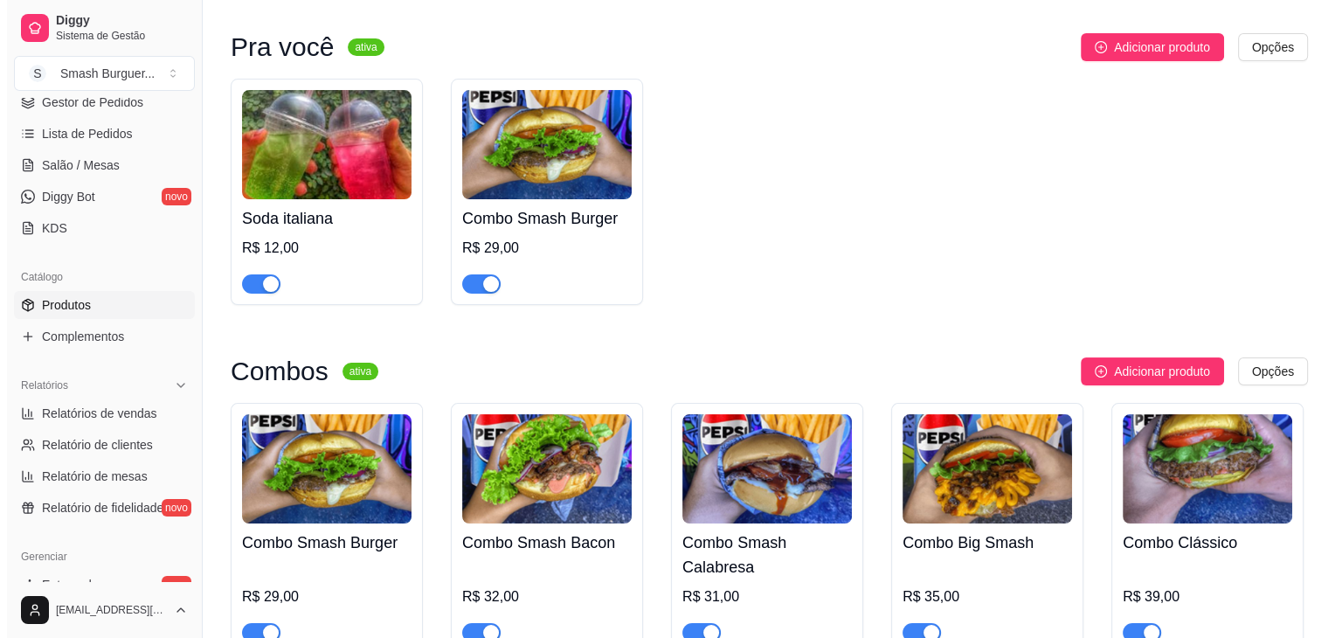
scroll to position [145, 0]
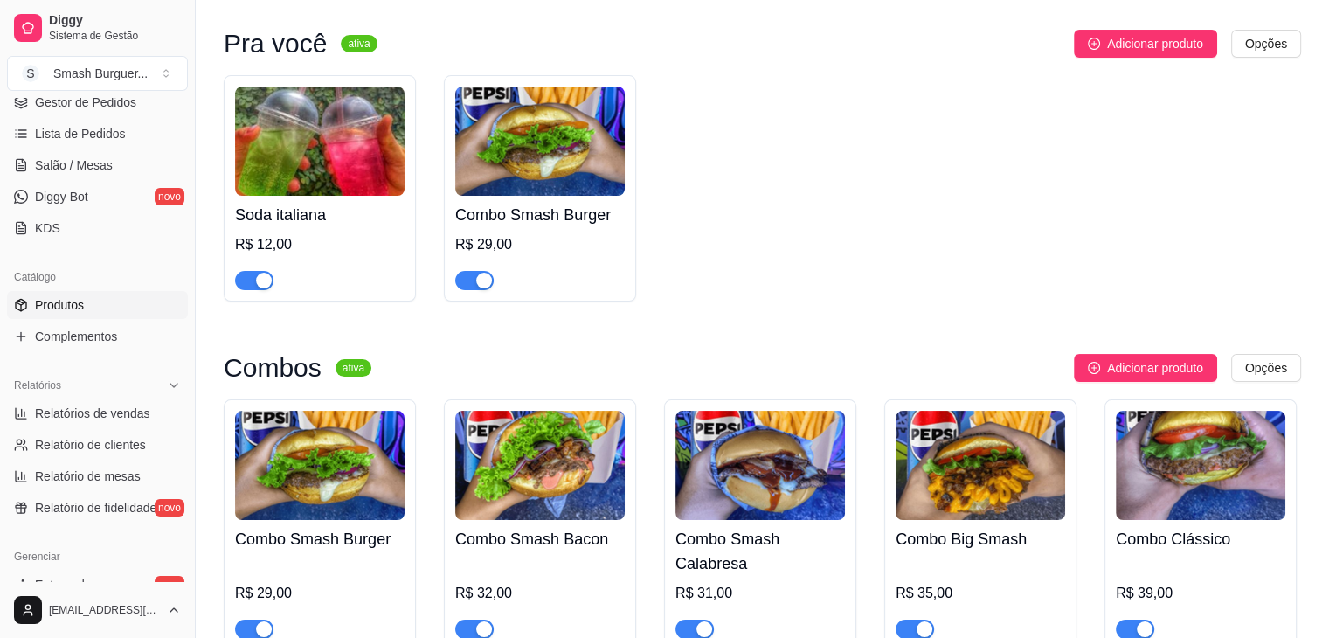
click at [508, 160] on img at bounding box center [540, 141] width 170 height 109
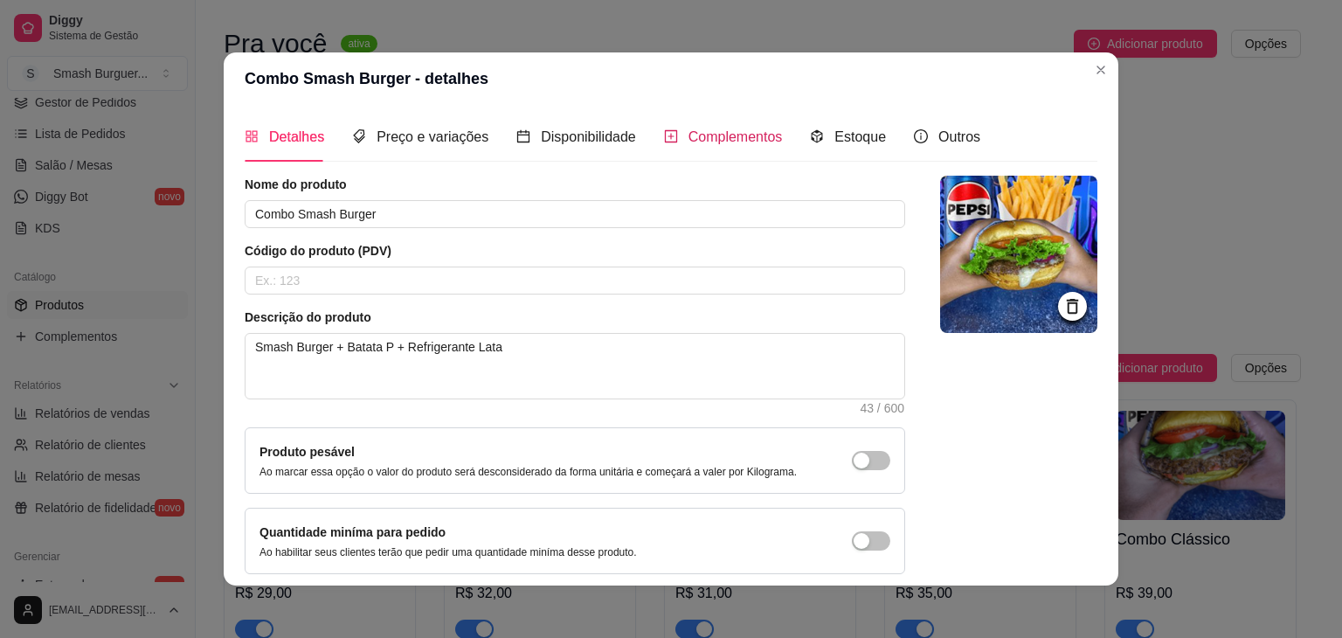
click at [692, 137] on span "Complementos" at bounding box center [736, 136] width 94 height 15
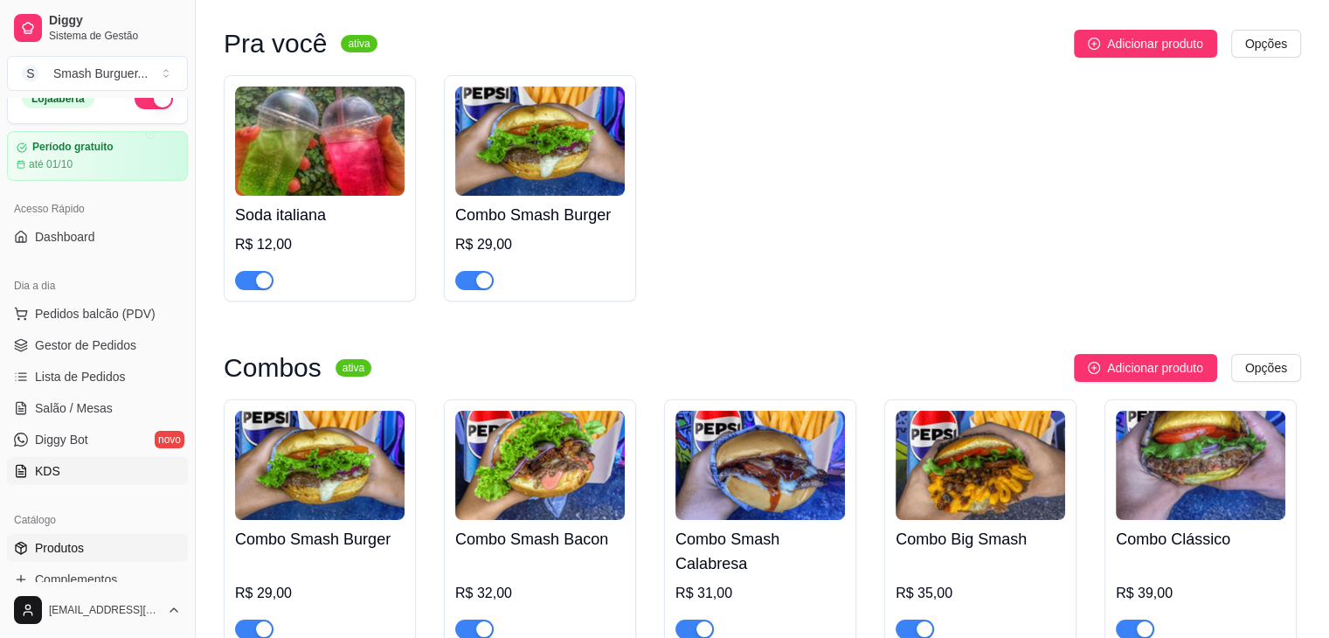
scroll to position [0, 0]
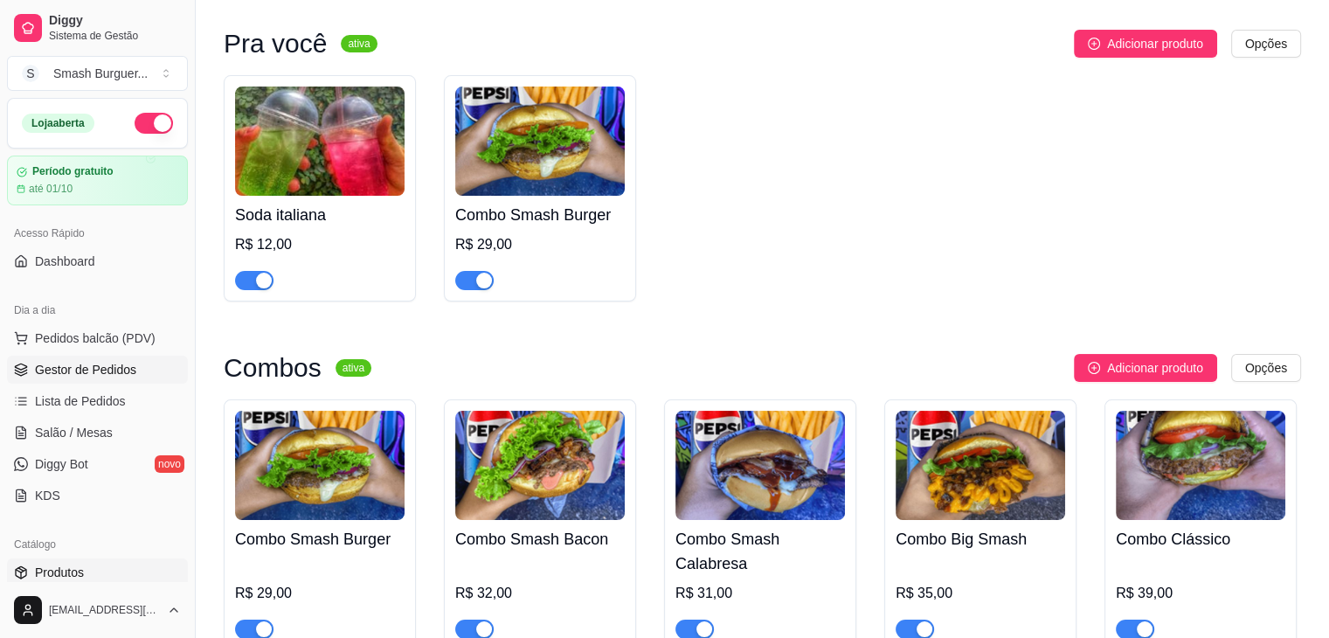
click at [66, 375] on span "Gestor de Pedidos" at bounding box center [85, 369] width 101 height 17
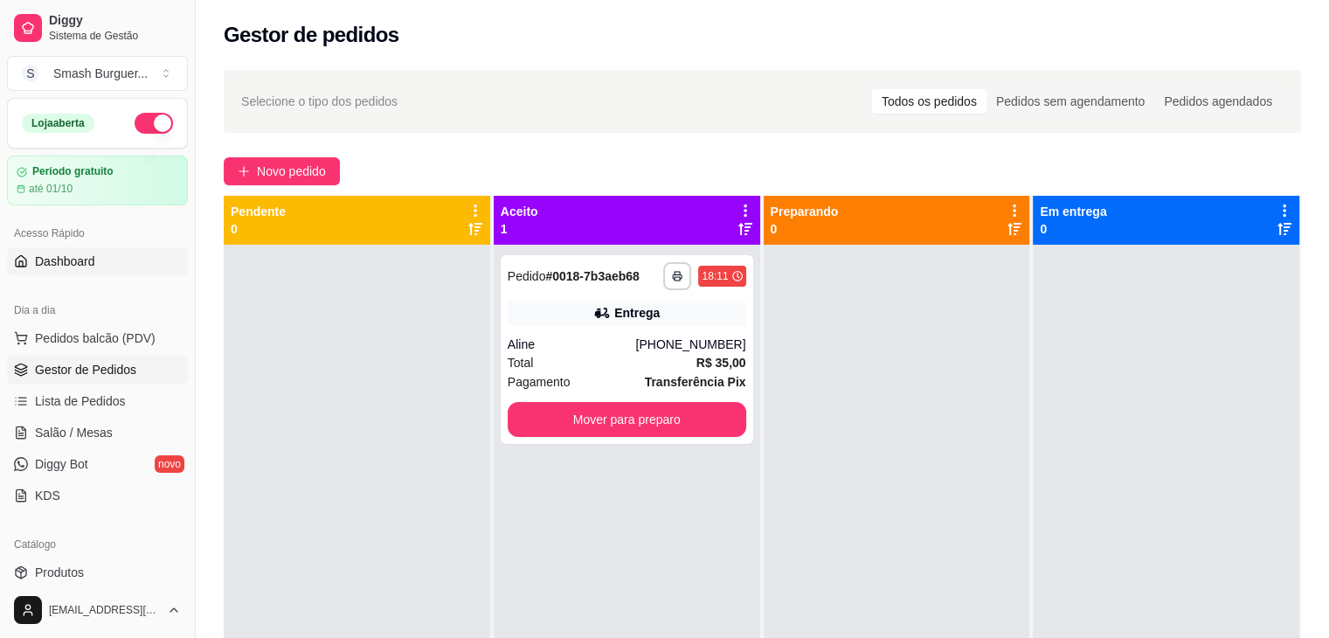
click at [67, 253] on span "Dashboard" at bounding box center [65, 261] width 60 height 17
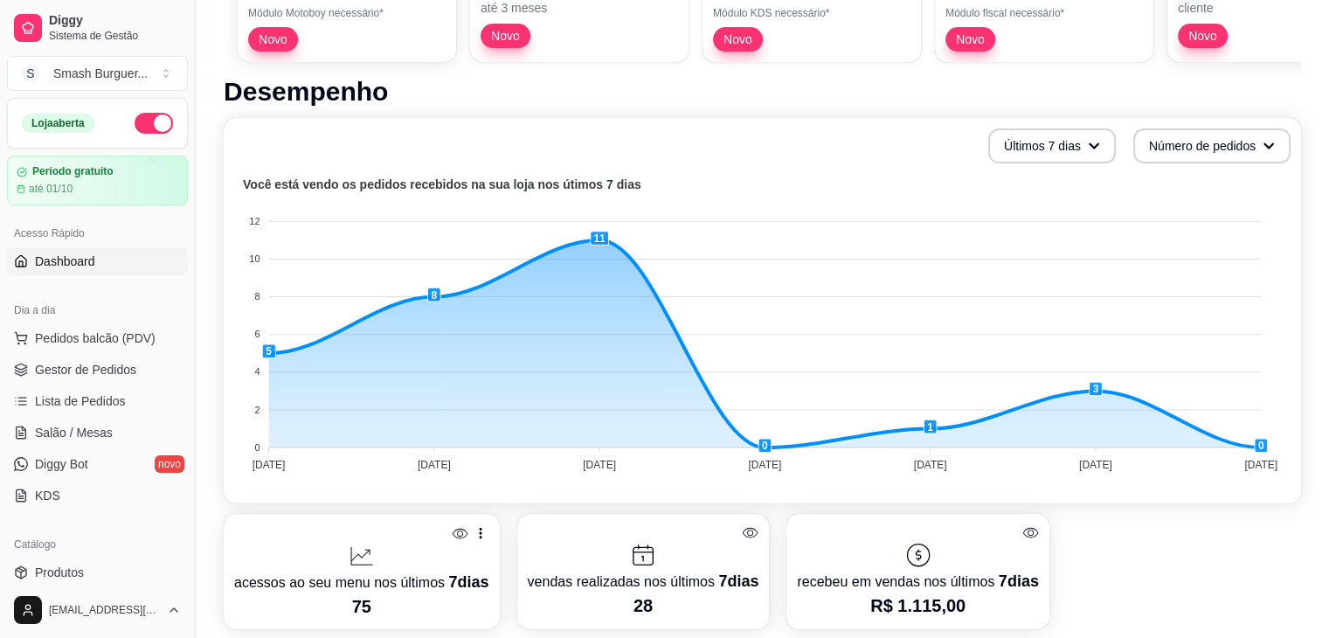
scroll to position [311, 0]
click at [98, 371] on span "Gestor de Pedidos" at bounding box center [85, 369] width 101 height 17
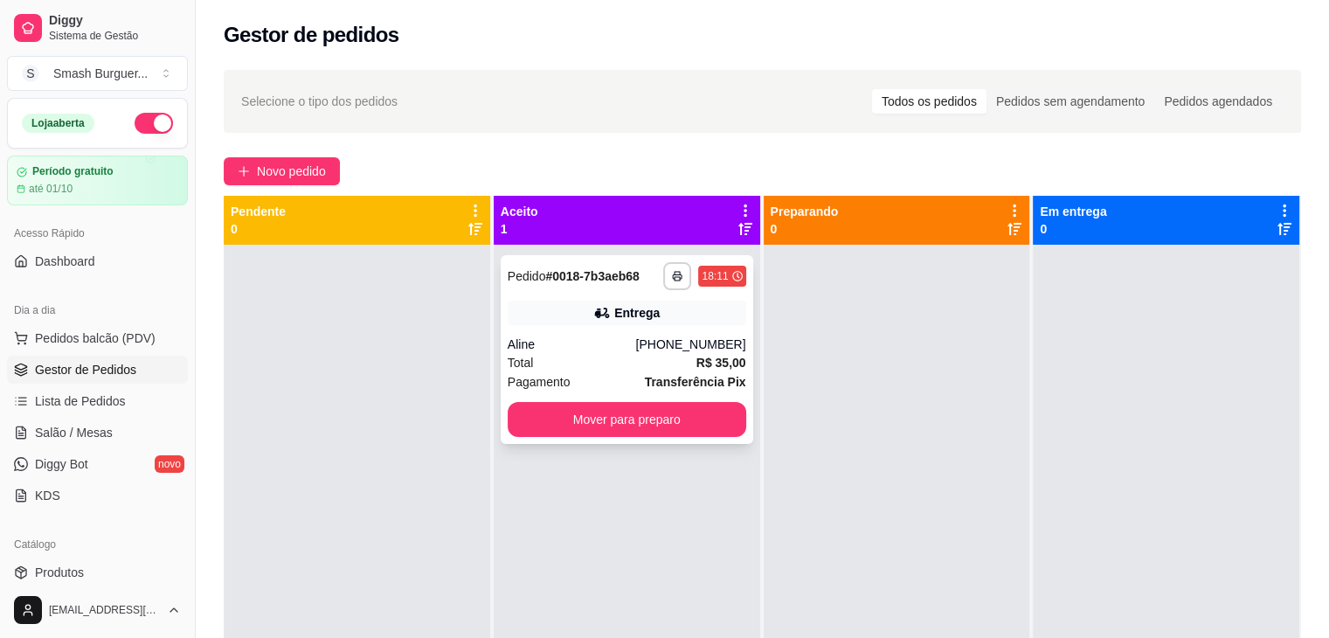
click at [580, 294] on div "**********" at bounding box center [627, 349] width 253 height 189
click at [343, 157] on div "Novo pedido" at bounding box center [762, 171] width 1077 height 28
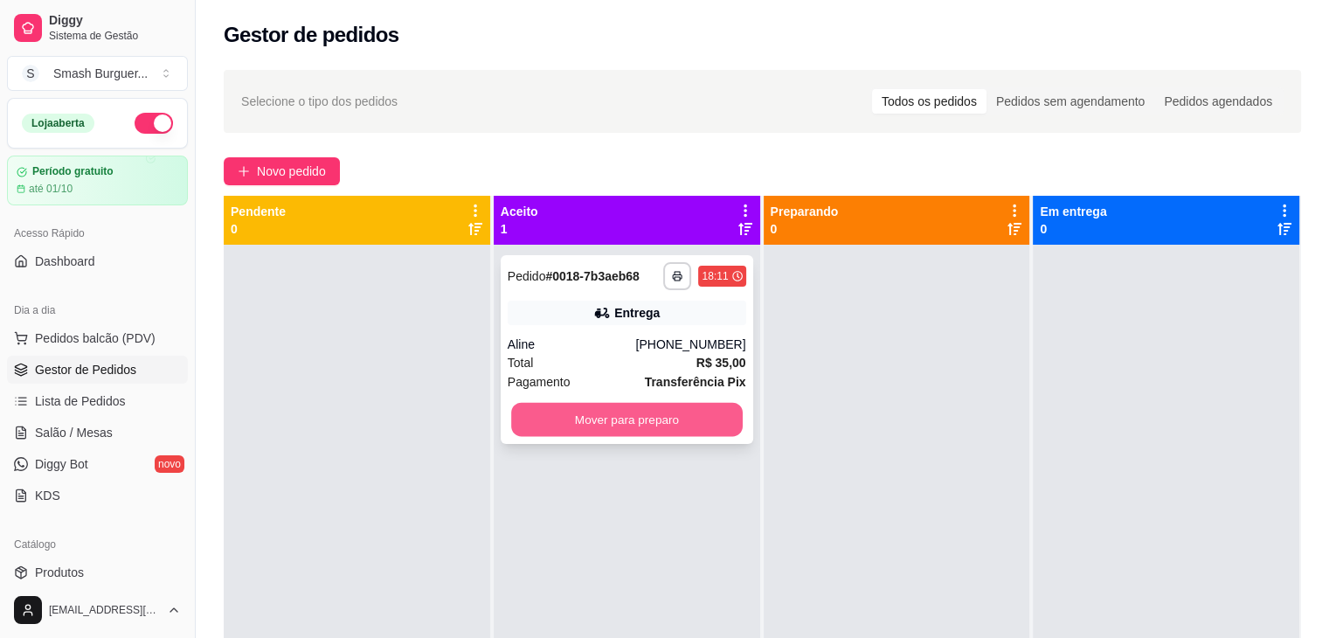
click at [601, 426] on button "Mover para preparo" at bounding box center [627, 420] width 232 height 34
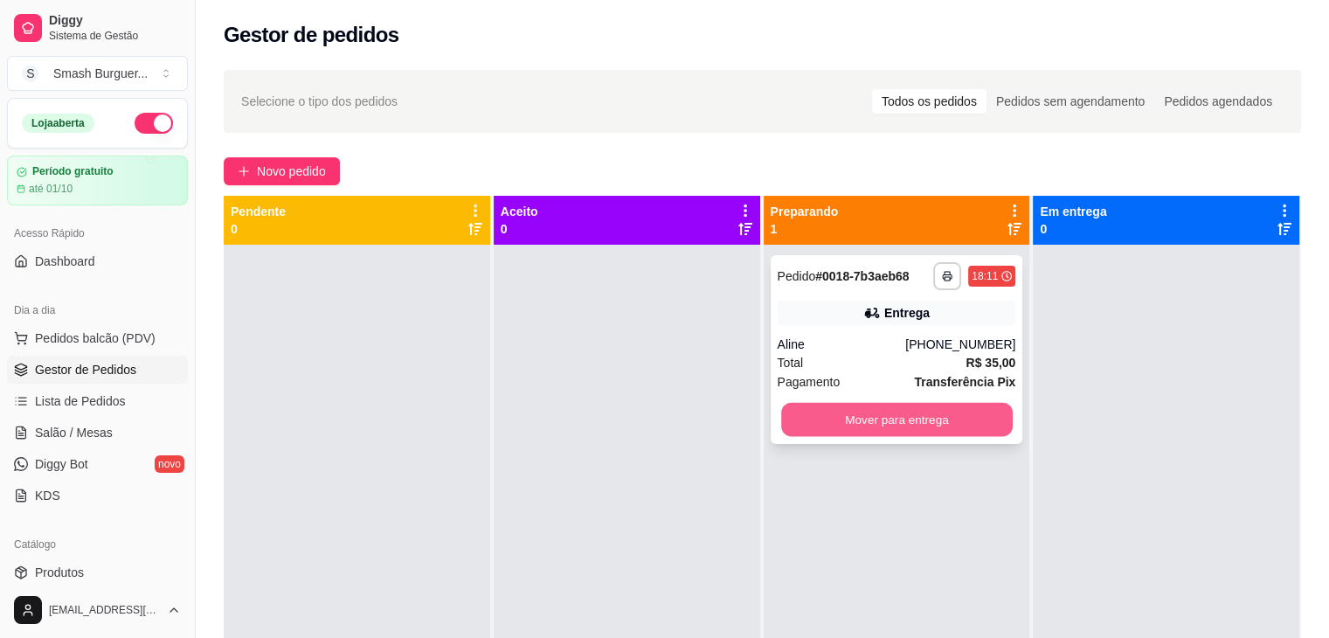
click at [854, 430] on button "Mover para entrega" at bounding box center [897, 420] width 232 height 34
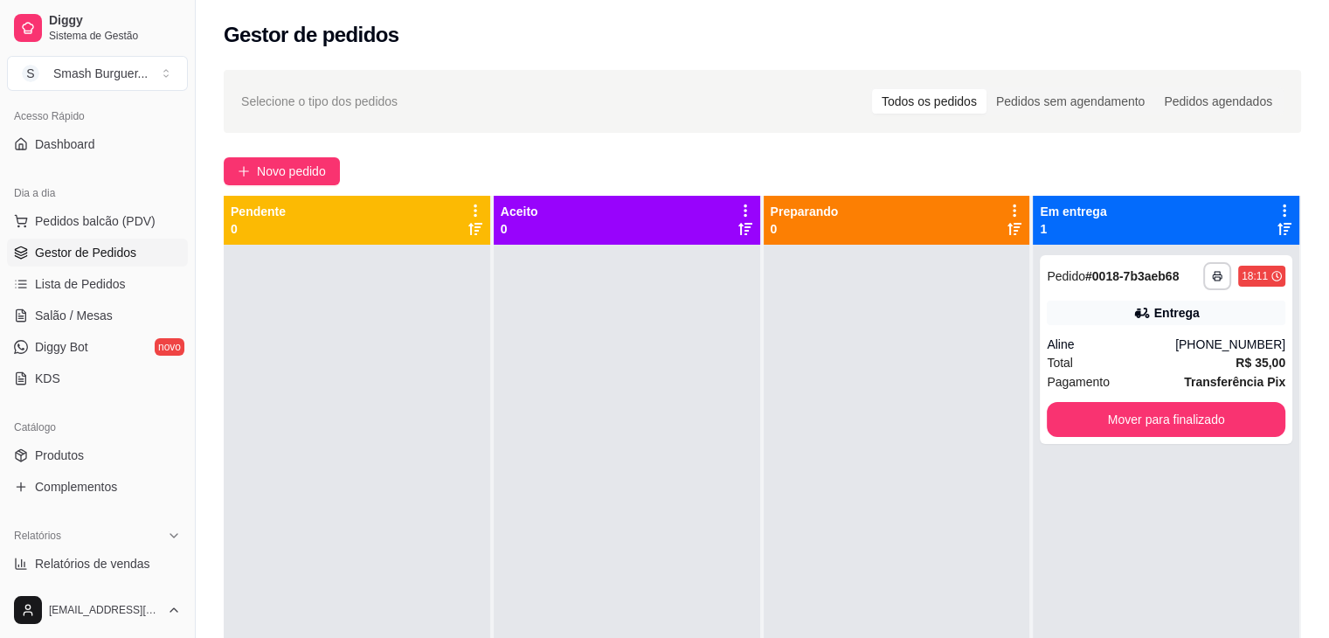
scroll to position [121, 0]
click at [70, 445] on span "Produtos" at bounding box center [59, 451] width 49 height 17
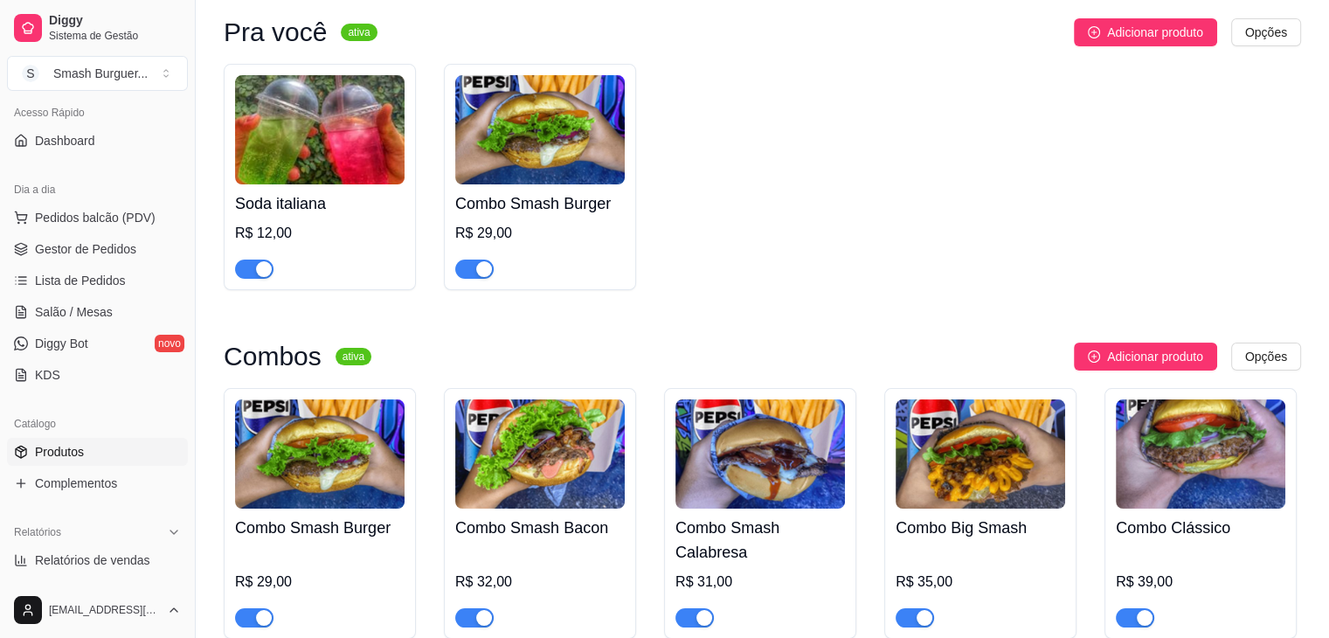
scroll to position [170, 0]
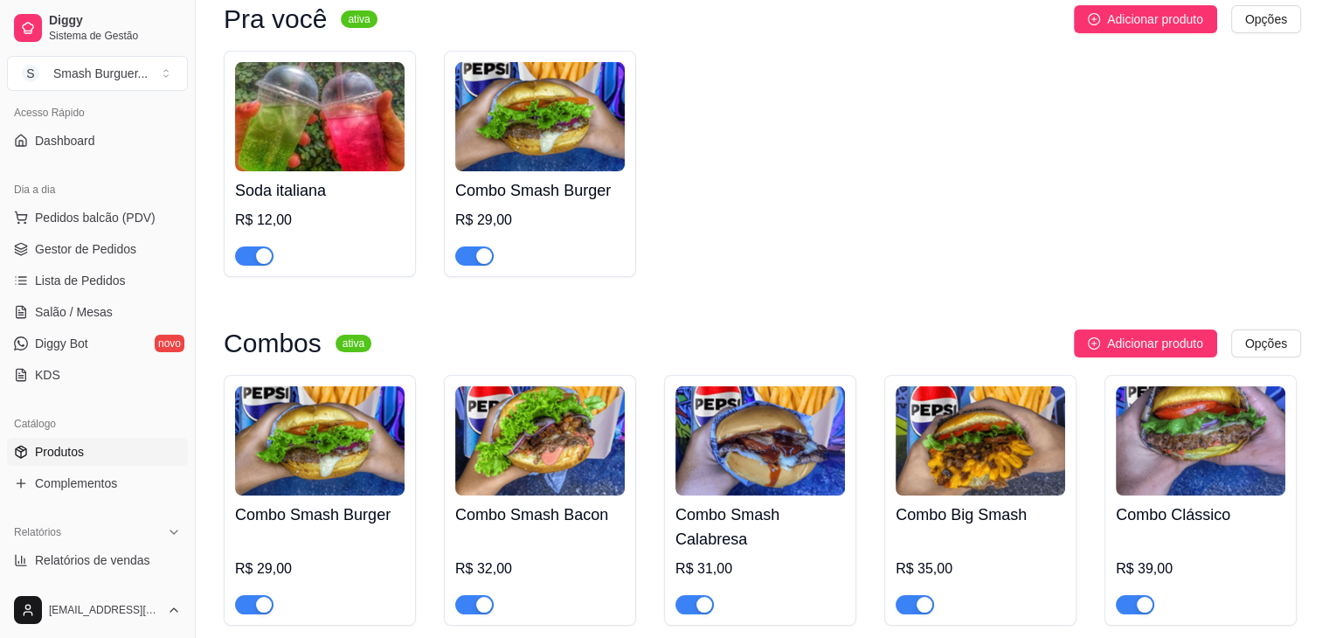
click at [362, 460] on img at bounding box center [320, 440] width 170 height 109
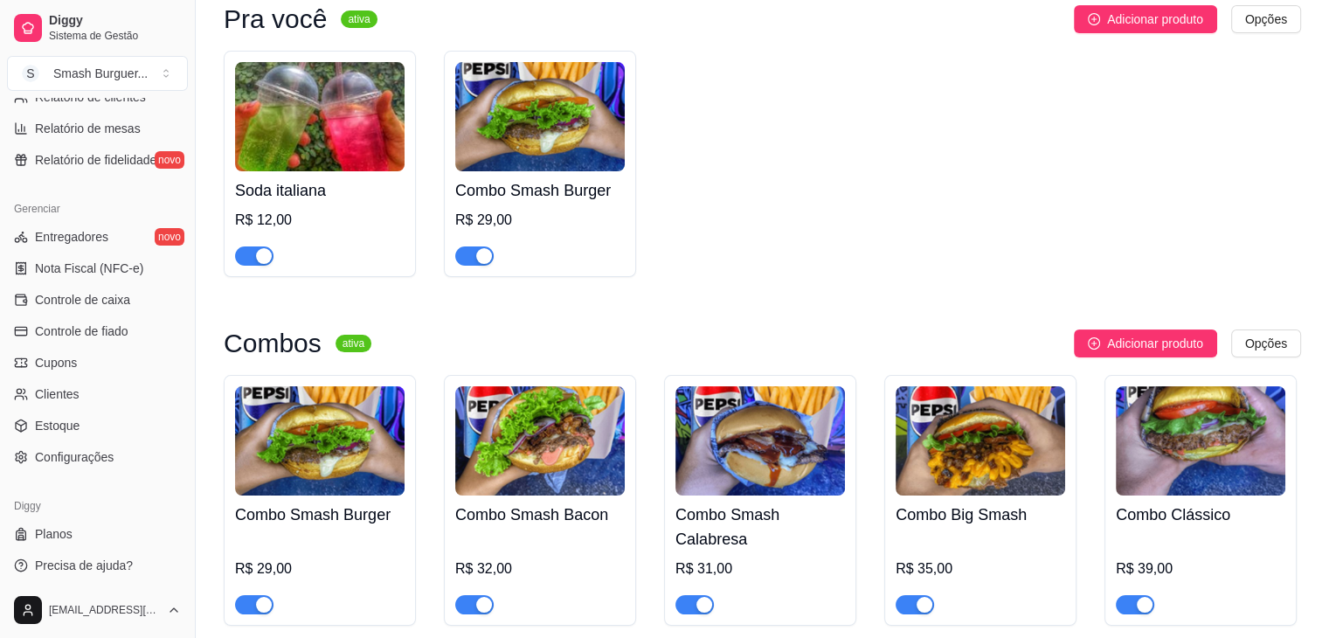
scroll to position [619, 0]
click at [89, 449] on span "Configurações" at bounding box center [74, 453] width 79 height 17
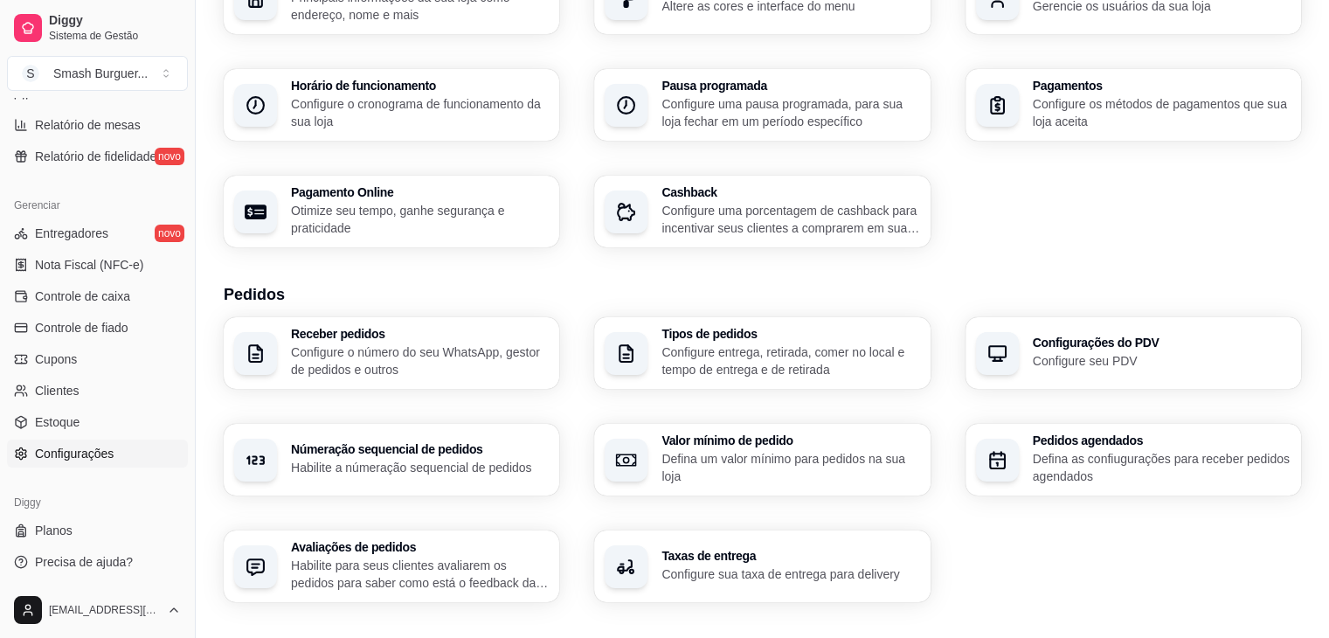
scroll to position [143, 0]
click at [674, 465] on p "Defina um valor mínimo para pedidos na sua loja" at bounding box center [790, 466] width 250 height 34
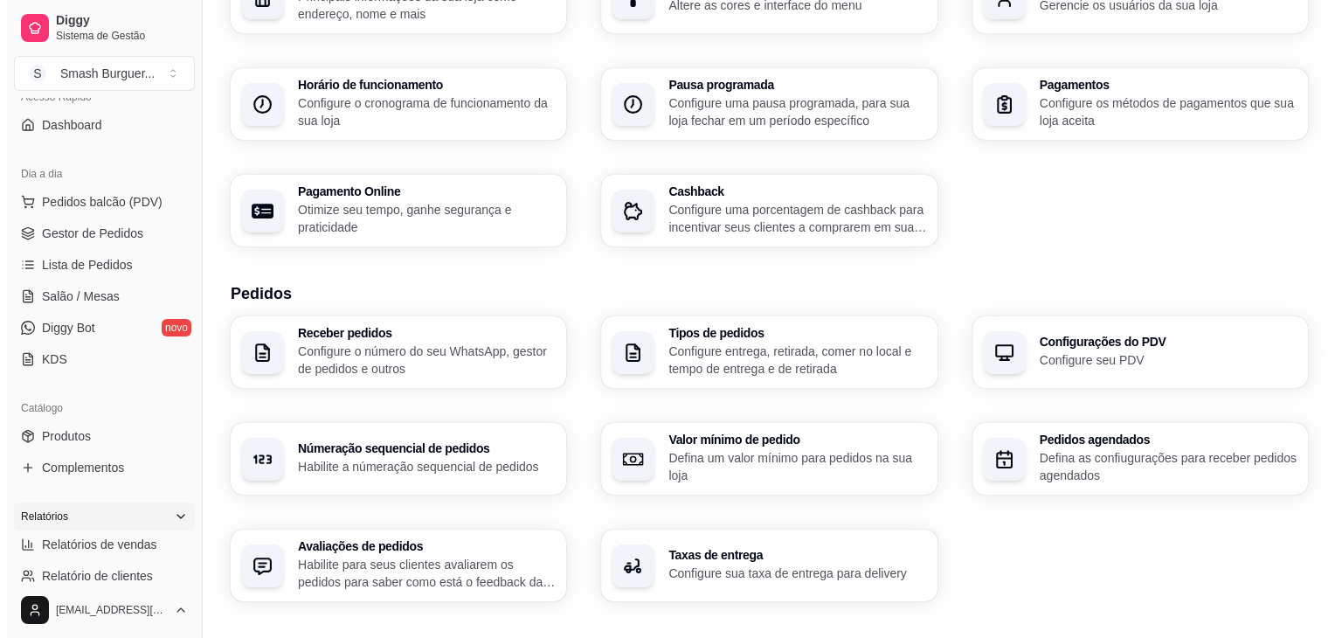
scroll to position [133, 0]
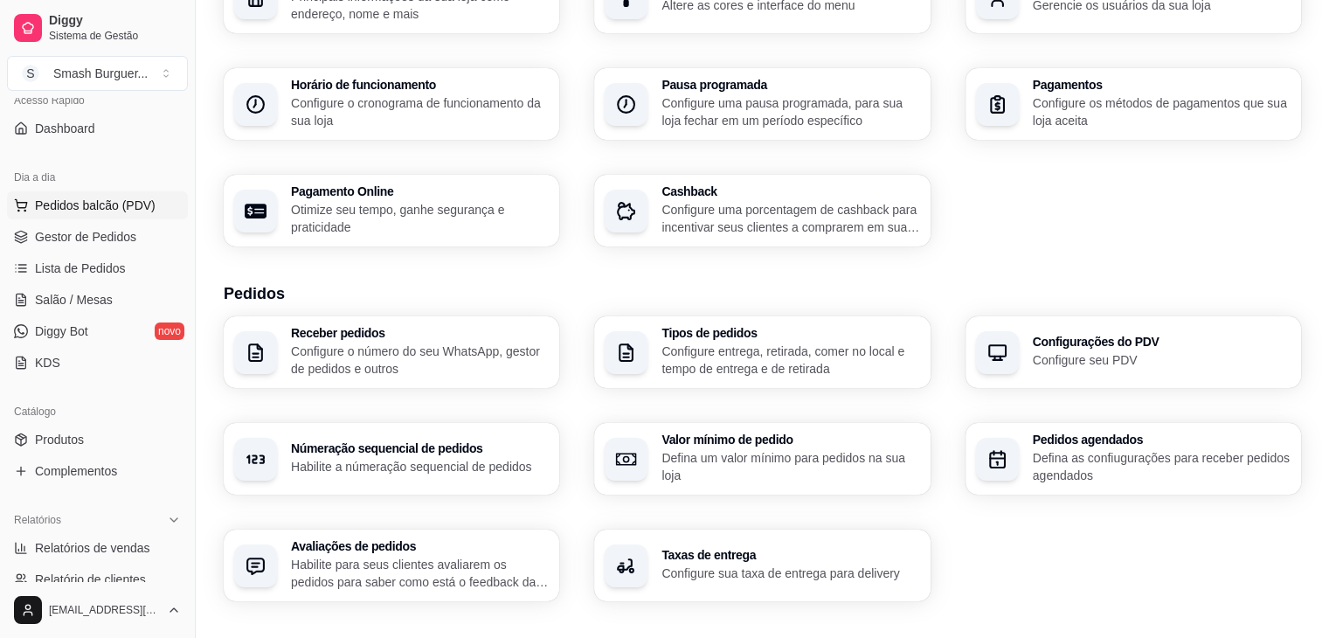
click at [90, 198] on span "Pedidos balcão (PDV)" at bounding box center [95, 205] width 121 height 17
